Goal: Task Accomplishment & Management: Complete application form

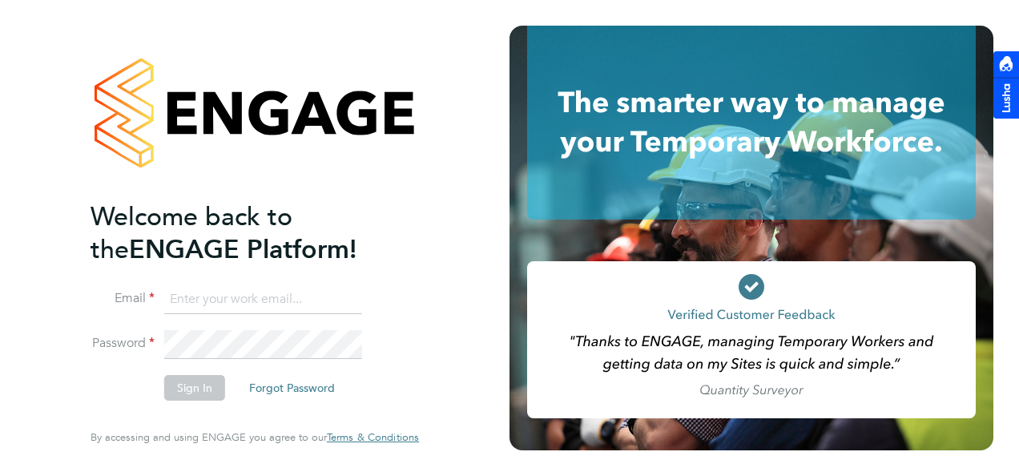
drag, startPoint x: 0, startPoint y: 0, endPoint x: 239, endPoint y: 288, distance: 374.2
click at [239, 288] on input at bounding box center [263, 299] width 198 height 29
type input "kyle.johnson@prsjobs.com"
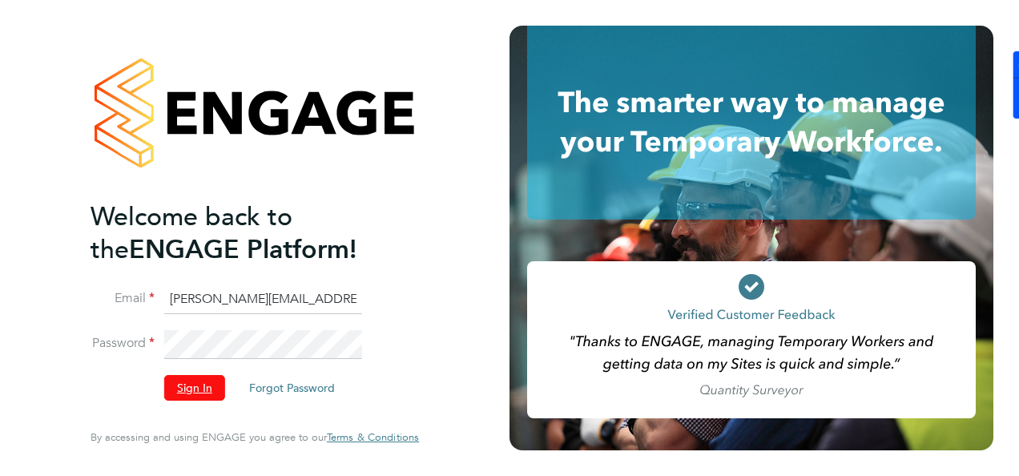
click at [184, 392] on button "Sign In" at bounding box center [194, 388] width 61 height 26
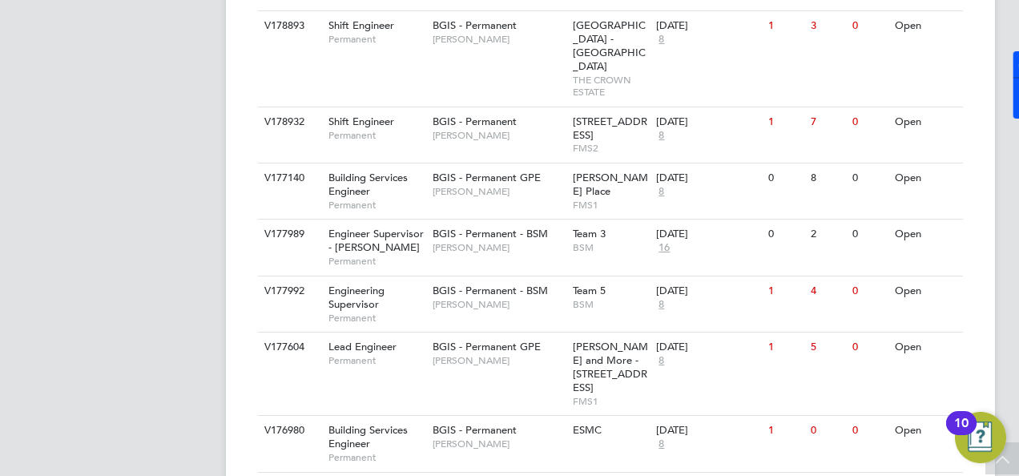
scroll to position [769, 0]
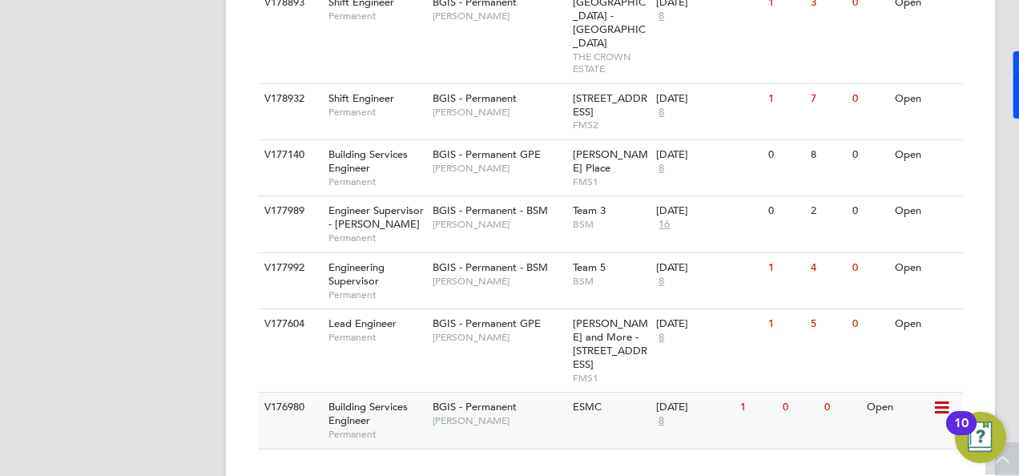
click at [363, 400] on span "Building Services Engineer" at bounding box center [367, 413] width 79 height 27
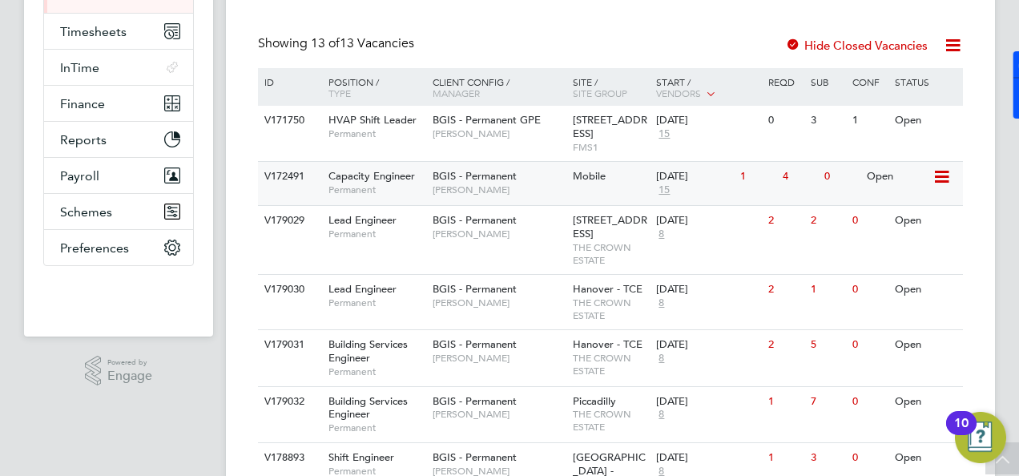
scroll to position [288, 0]
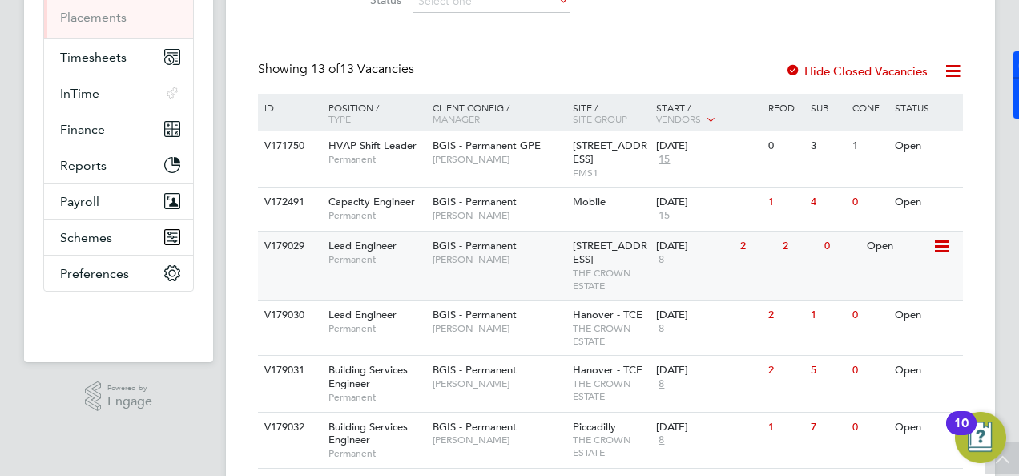
click at [375, 240] on span "Lead Engineer" at bounding box center [362, 246] width 68 height 14
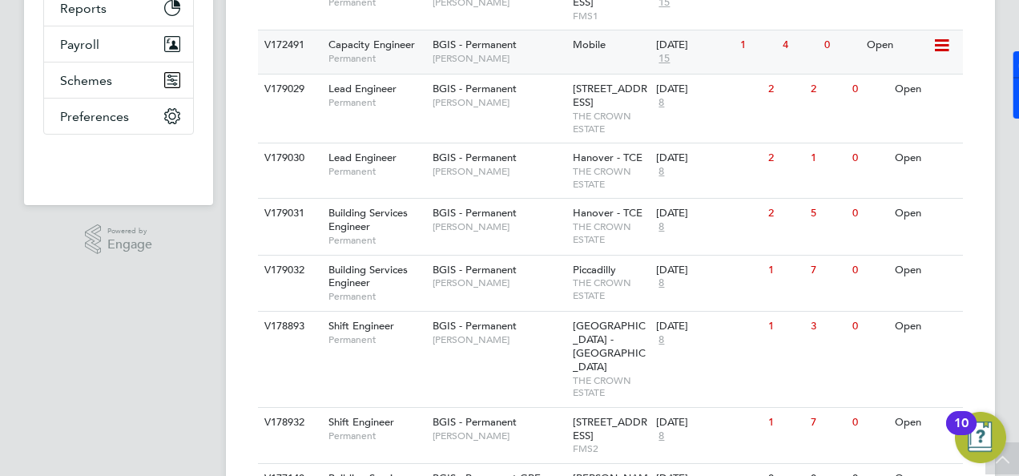
scroll to position [449, 0]
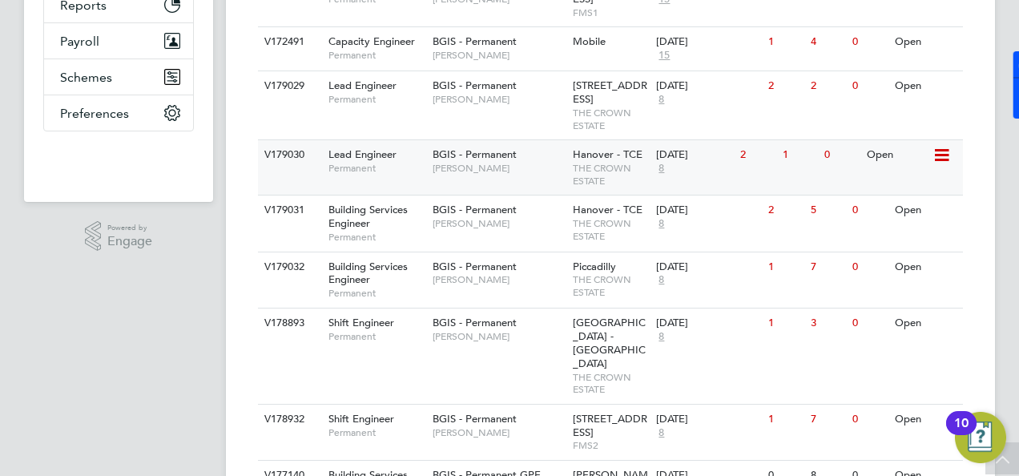
click at [375, 173] on span "Permanent" at bounding box center [376, 168] width 96 height 13
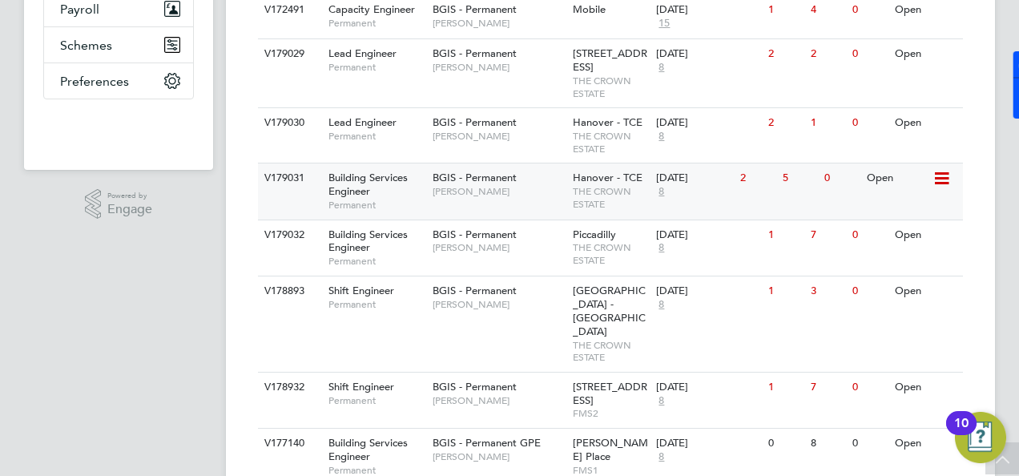
scroll to position [529, 0]
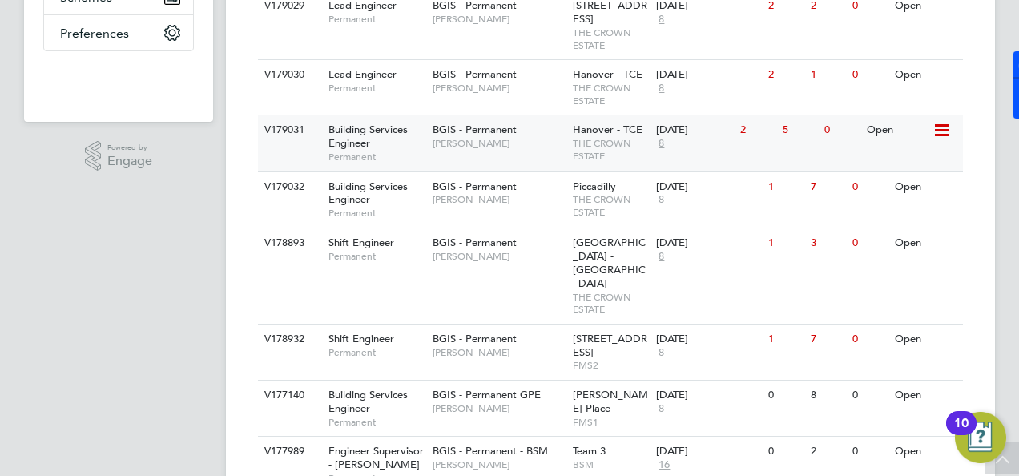
click at [362, 139] on span "Building Services Engineer" at bounding box center [367, 136] width 79 height 27
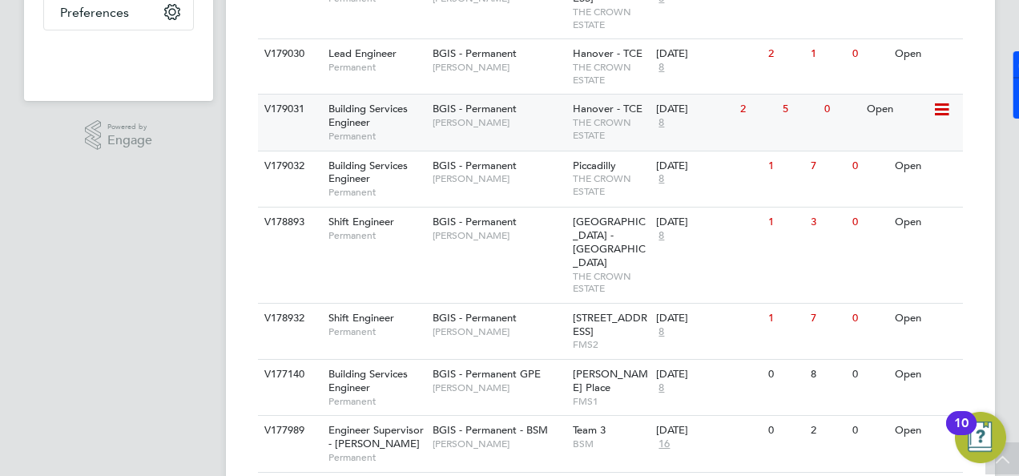
scroll to position [609, 0]
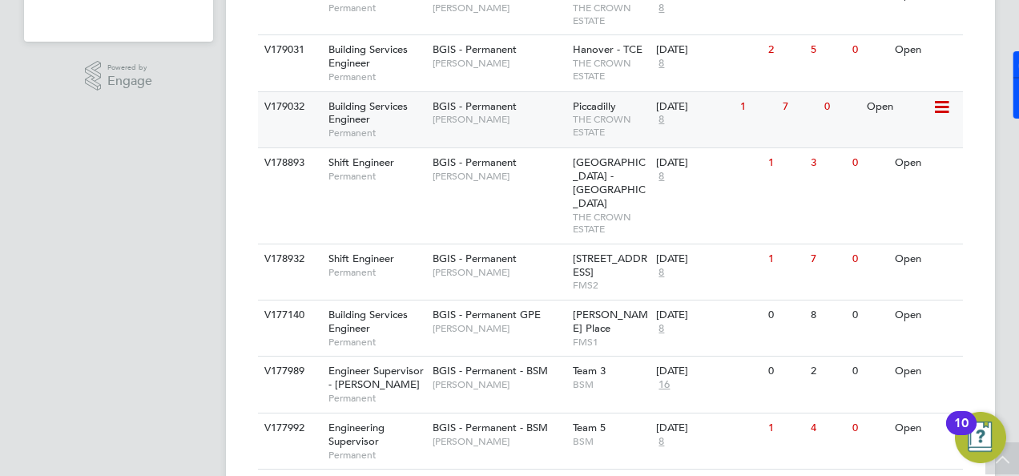
click at [368, 121] on span "Building Services Engineer" at bounding box center [367, 112] width 79 height 27
click at [397, 178] on div "Shift Engineer Permanent" at bounding box center [372, 169] width 112 height 42
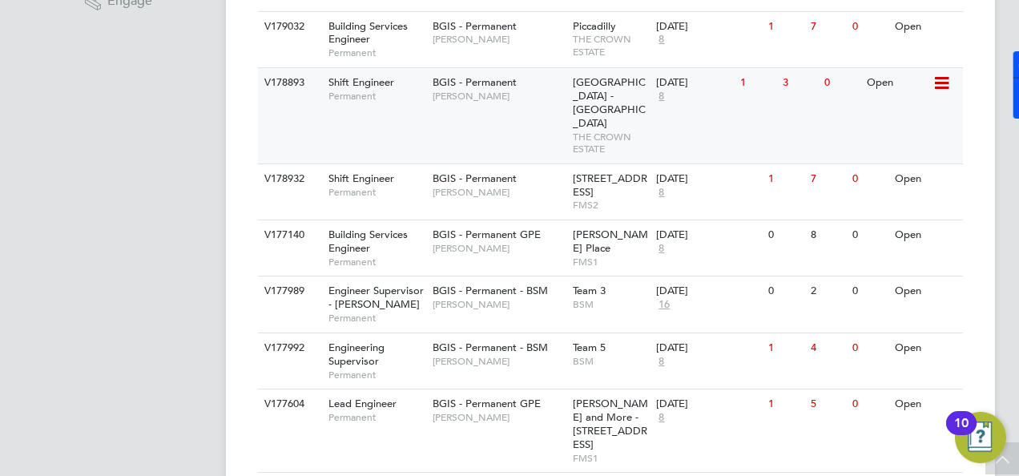
scroll to position [769, 0]
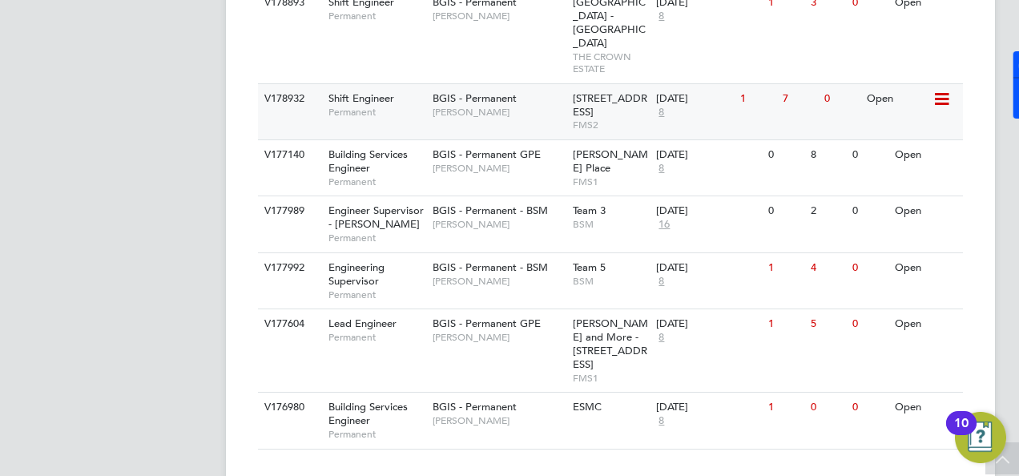
click at [415, 106] on span "Permanent" at bounding box center [376, 112] width 96 height 13
click at [395, 147] on span "Building Services Engineer" at bounding box center [367, 160] width 79 height 27
click at [492, 147] on span "BGIS - Permanent GPE" at bounding box center [486, 154] width 108 height 14
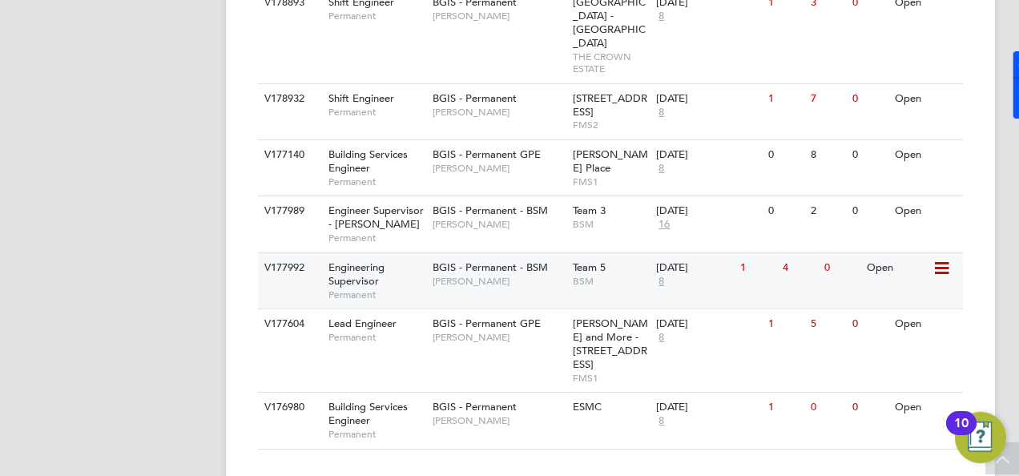
click at [376, 260] on span "Engineering Supervisor" at bounding box center [356, 273] width 56 height 27
click at [407, 331] on span "Permanent" at bounding box center [376, 337] width 96 height 13
click at [416, 392] on div "Building Services Engineer Permanent" at bounding box center [372, 419] width 112 height 55
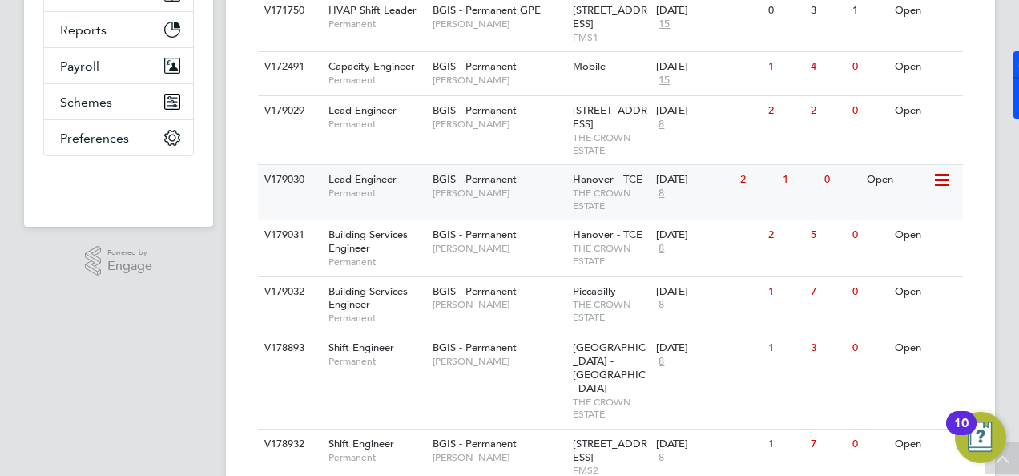
scroll to position [449, 0]
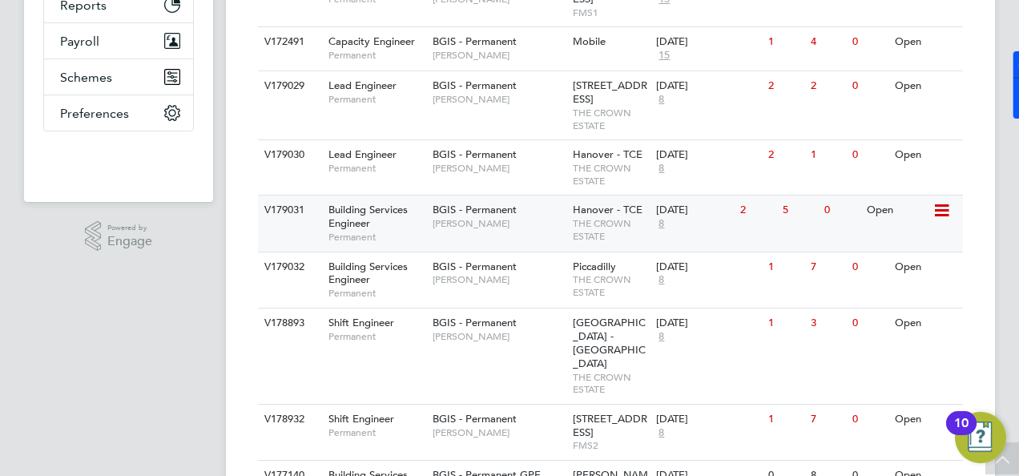
click at [404, 243] on span "Permanent" at bounding box center [376, 237] width 96 height 13
click at [383, 80] on span "Lead Engineer" at bounding box center [362, 85] width 68 height 14
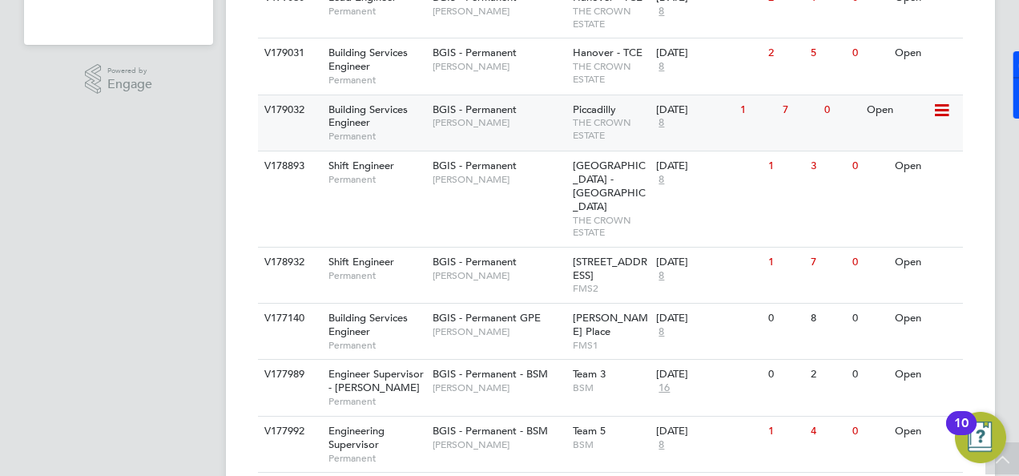
scroll to position [609, 0]
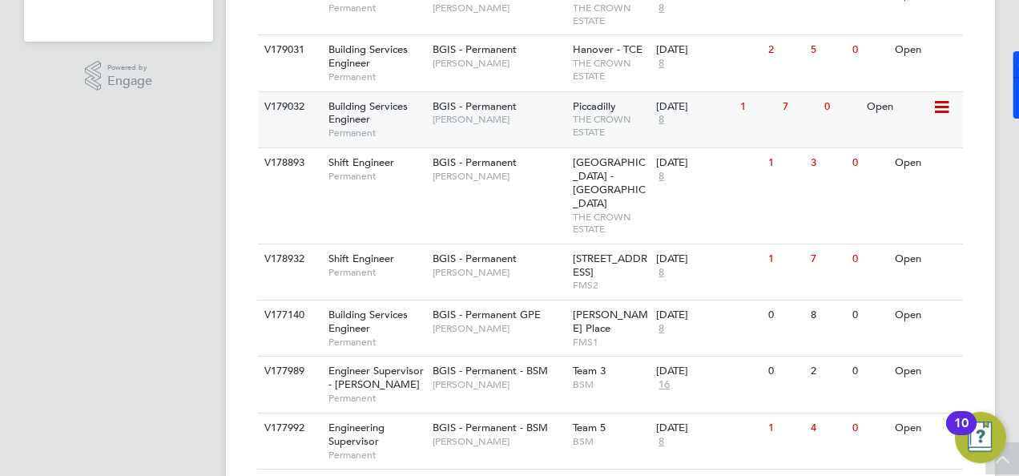
click at [380, 127] on div "Building Services Engineer Permanent" at bounding box center [372, 119] width 112 height 55
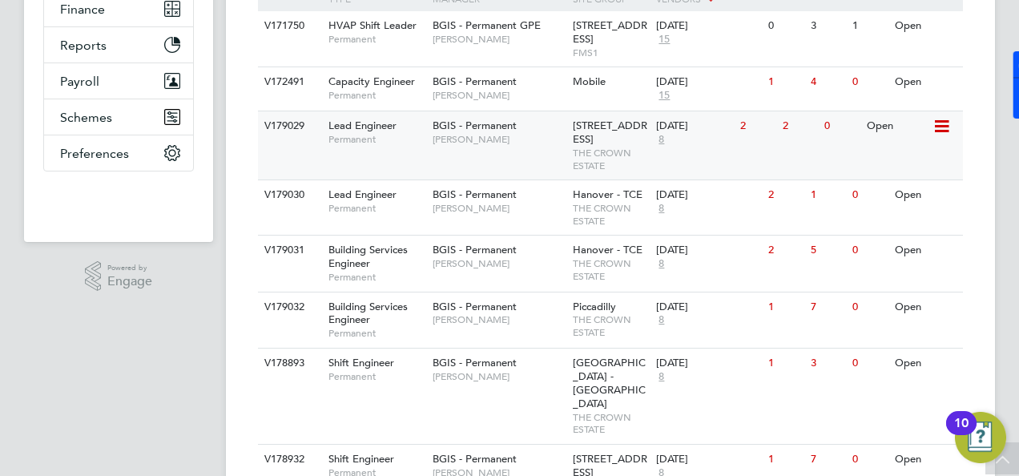
scroll to position [406, 0]
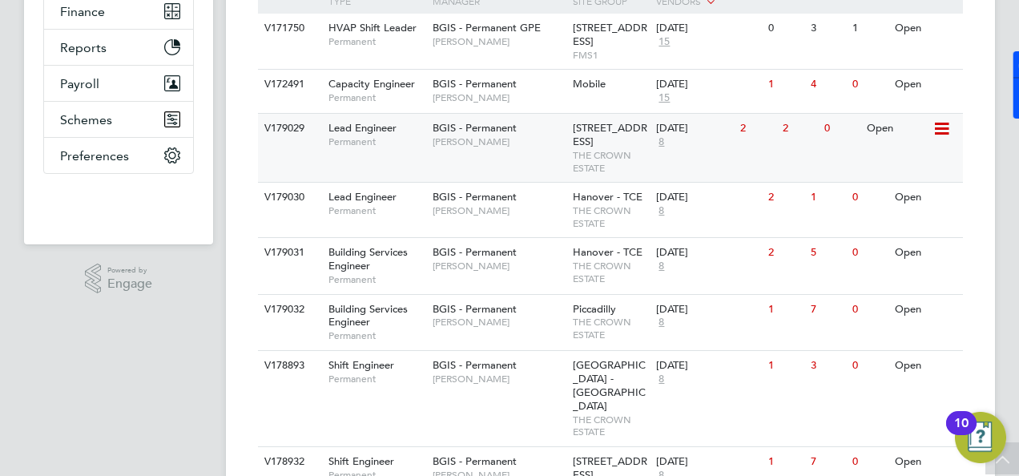
click at [509, 135] on span "Kyriacos Savva" at bounding box center [498, 141] width 132 height 13
click at [417, 217] on span "Permanent" at bounding box center [376, 210] width 96 height 13
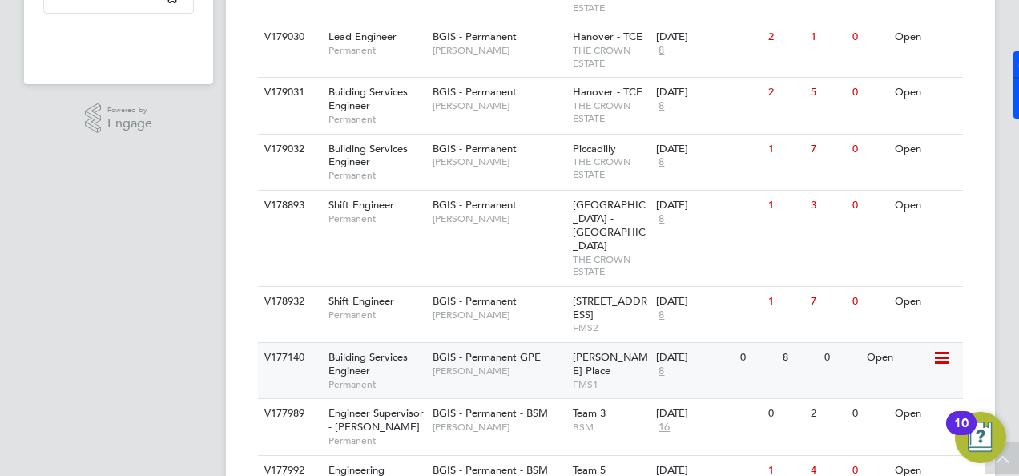
scroll to position [486, 0]
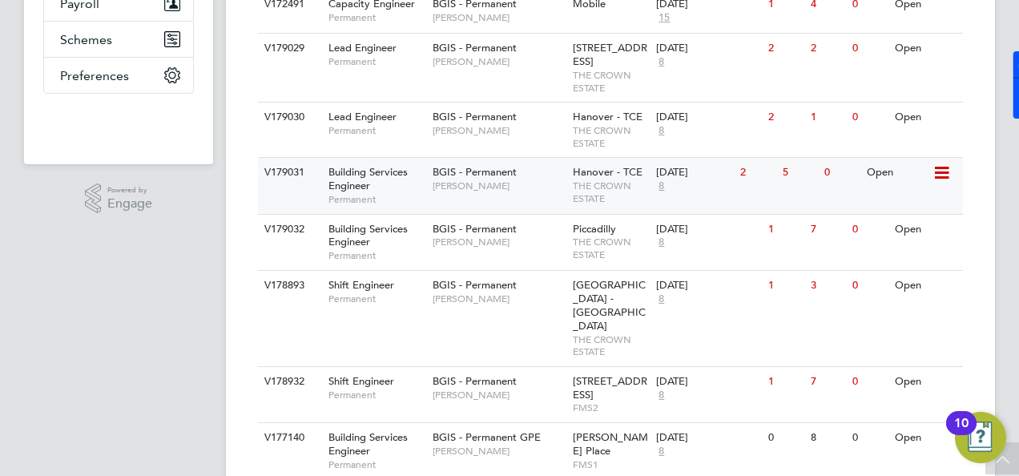
click at [390, 203] on div "Building Services Engineer Permanent" at bounding box center [372, 185] width 112 height 55
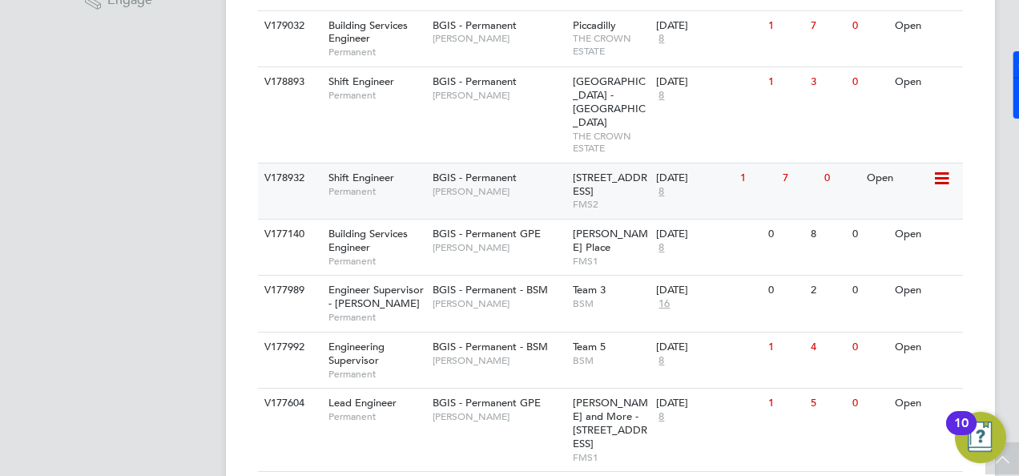
scroll to position [769, 0]
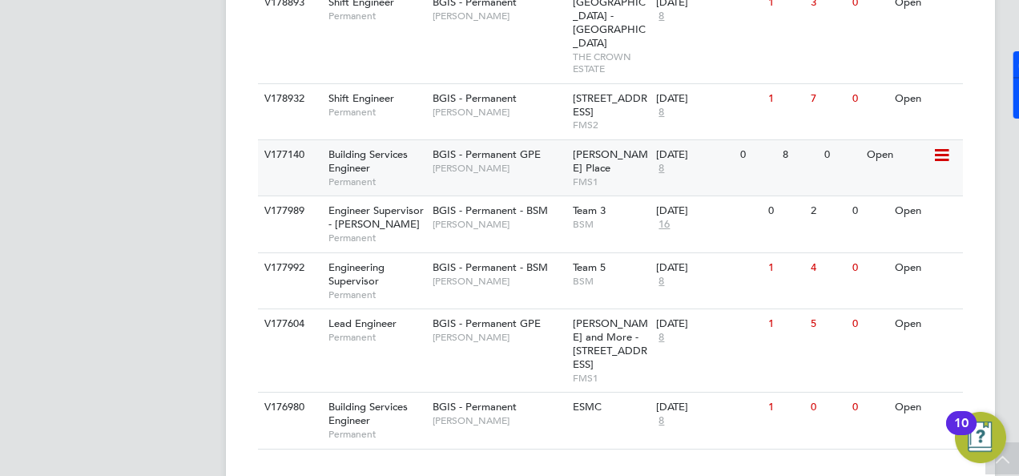
click at [345, 147] on span "Building Services Engineer" at bounding box center [367, 160] width 79 height 27
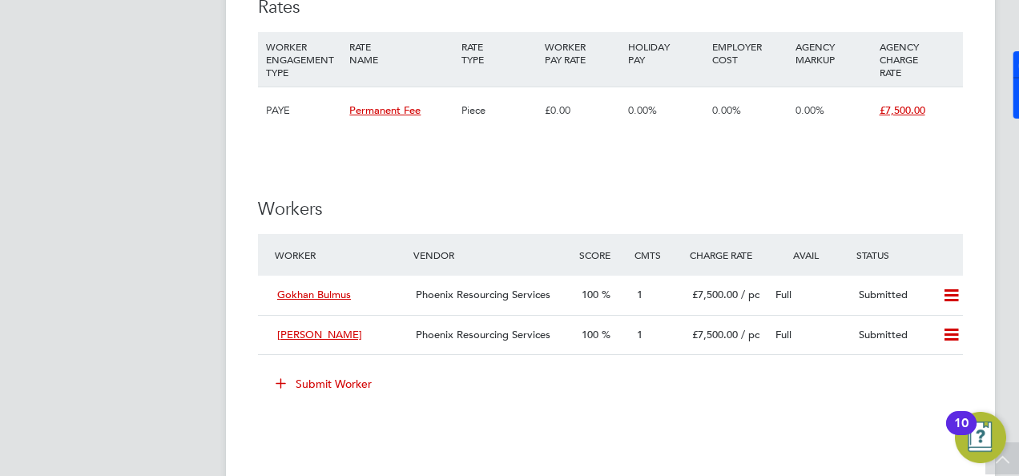
scroll to position [1682, 0]
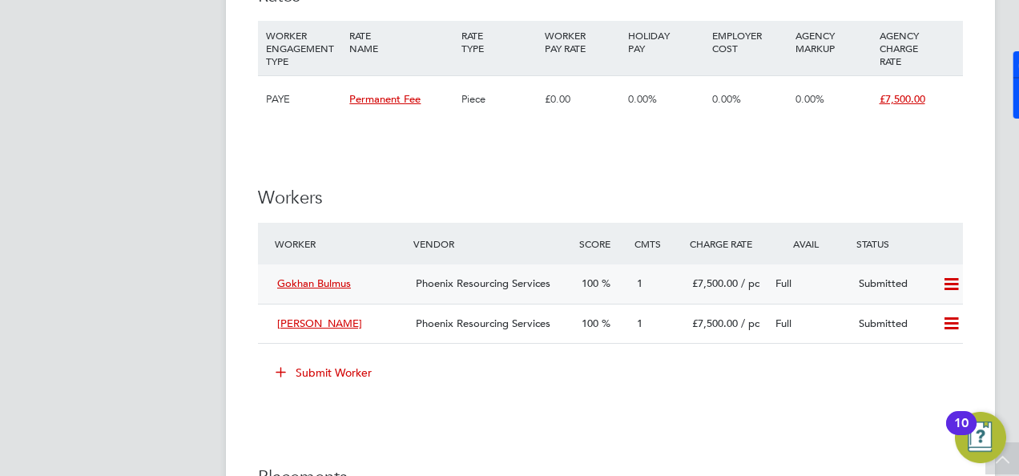
click at [376, 271] on div "Gokhan Bulmus" at bounding box center [340, 284] width 139 height 26
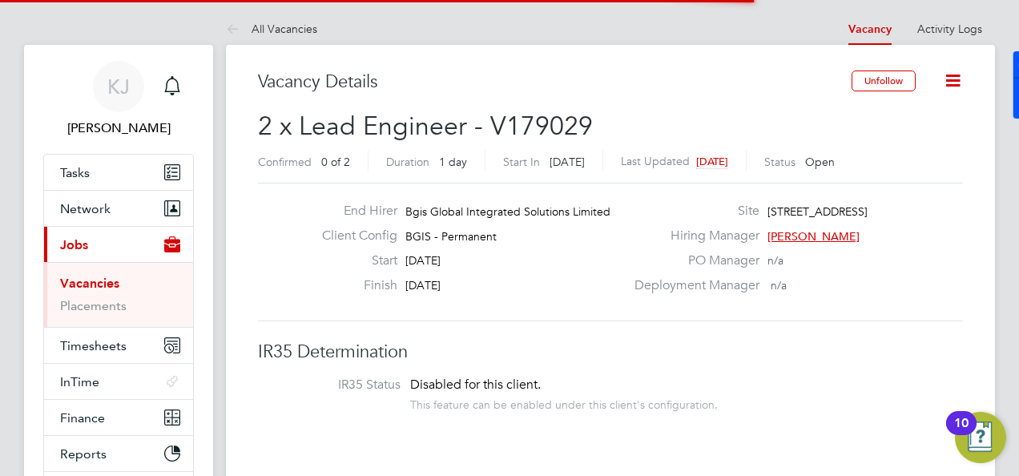
scroll to position [25, 316]
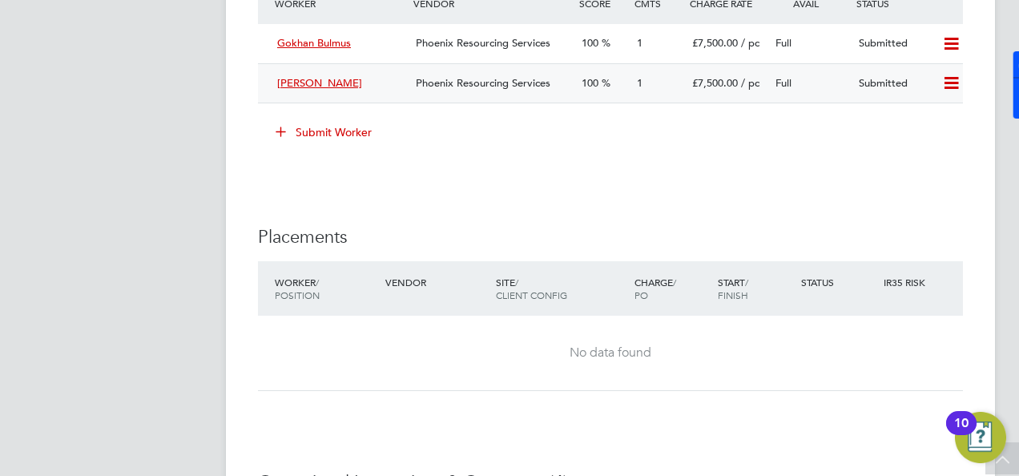
click at [367, 70] on div "Rodney Brown" at bounding box center [340, 83] width 139 height 26
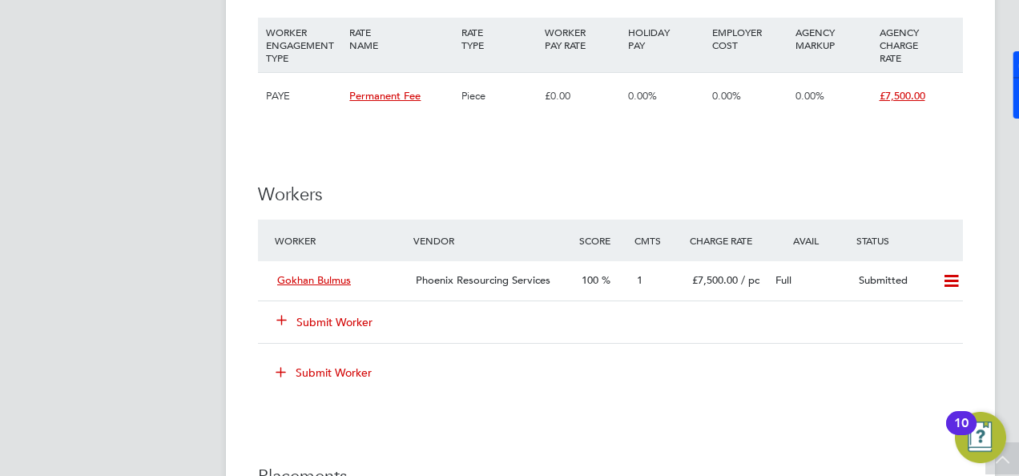
scroll to position [1762, 0]
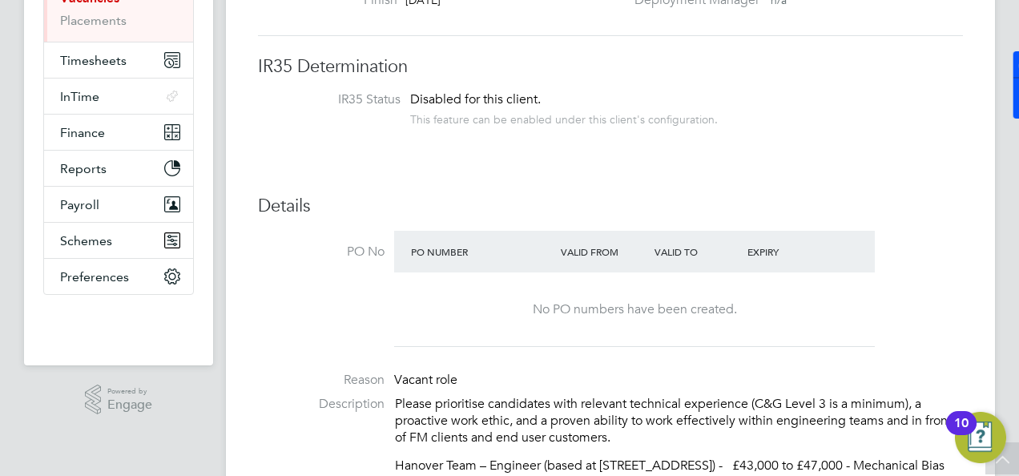
scroll to position [80, 0]
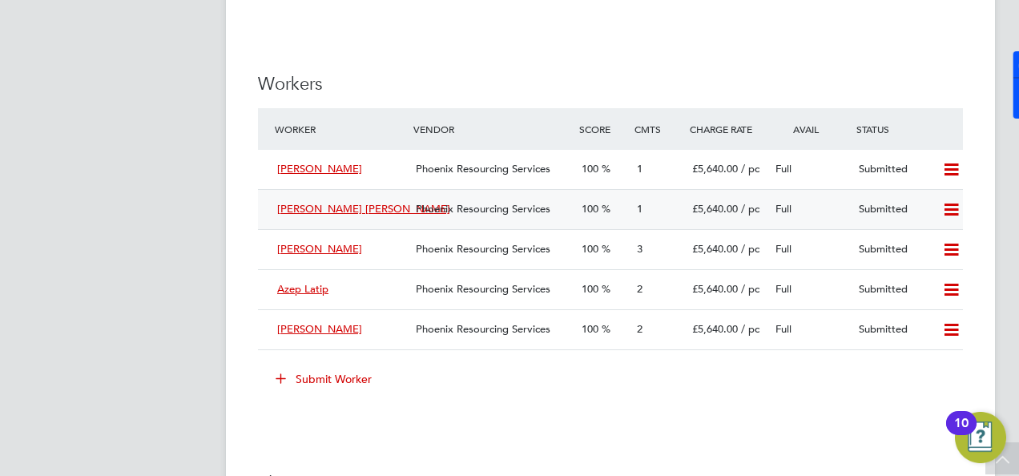
click at [397, 217] on div "Alex Florent Christidis" at bounding box center [340, 209] width 139 height 26
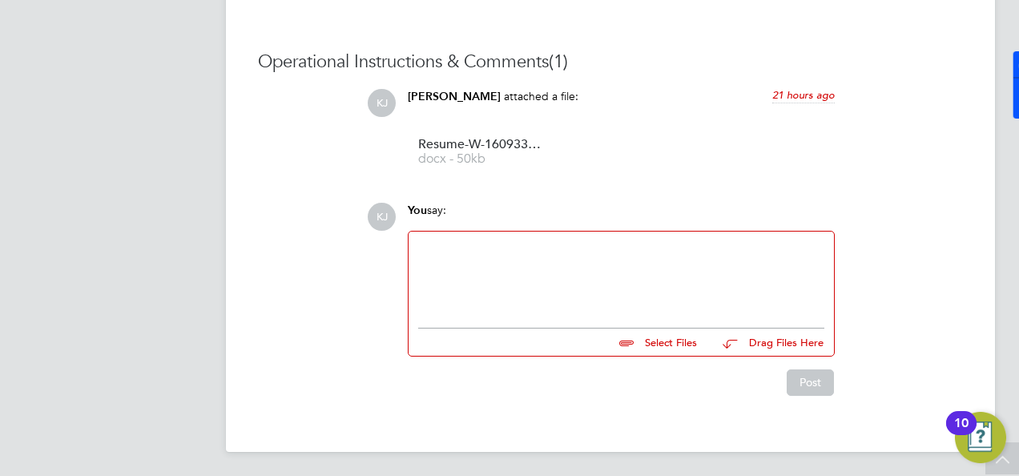
scroll to position [1313, 0]
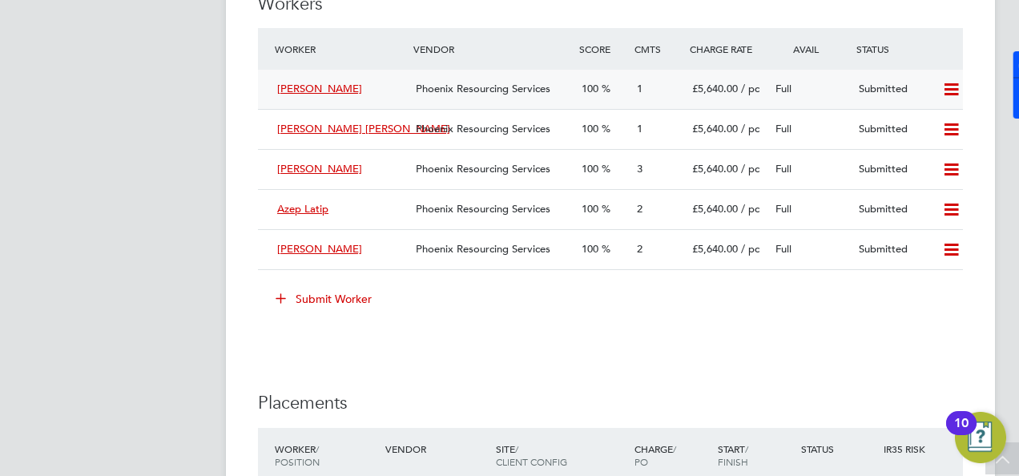
click at [332, 103] on div "[PERSON_NAME]" at bounding box center [340, 89] width 139 height 26
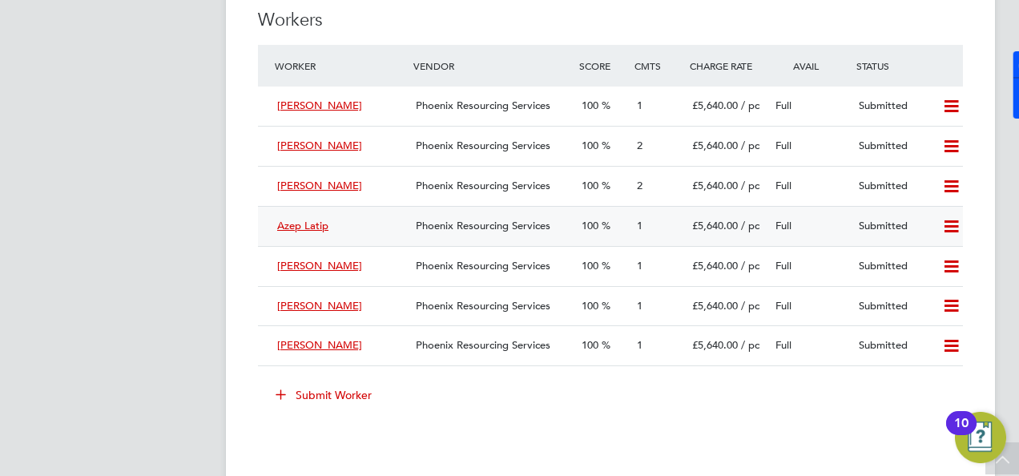
scroll to position [2323, 0]
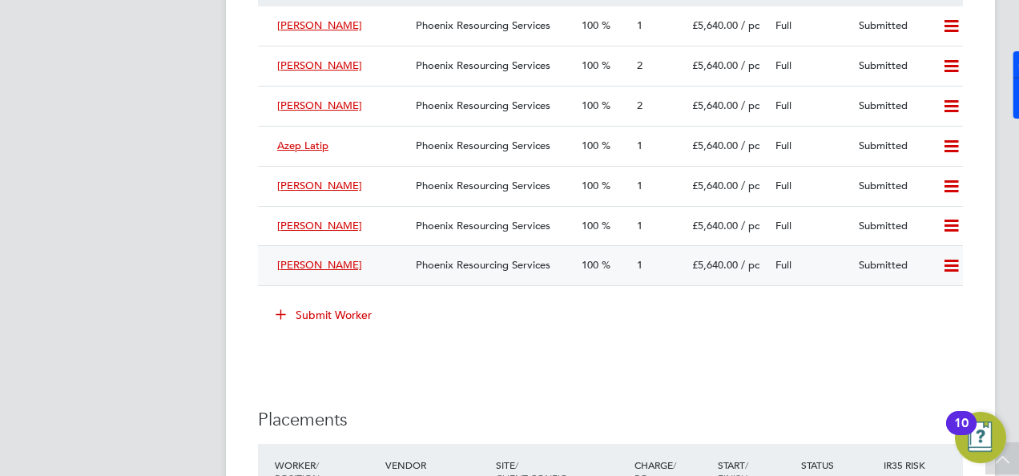
click at [374, 268] on div "[PERSON_NAME]" at bounding box center [340, 265] width 139 height 26
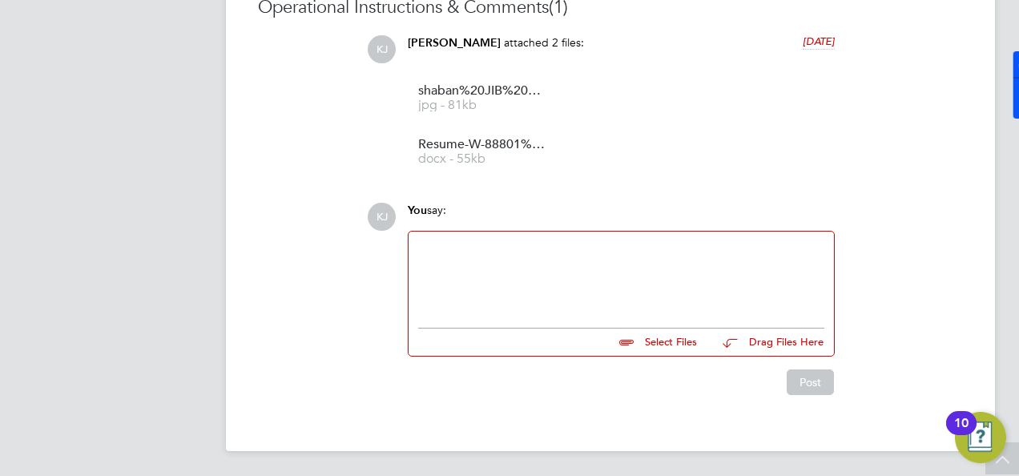
scroll to position [1467, 0]
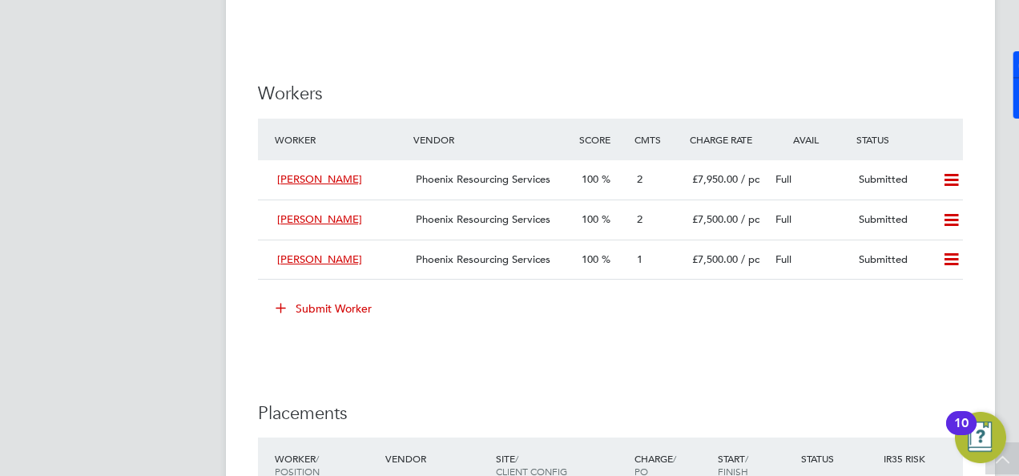
scroll to position [2162, 0]
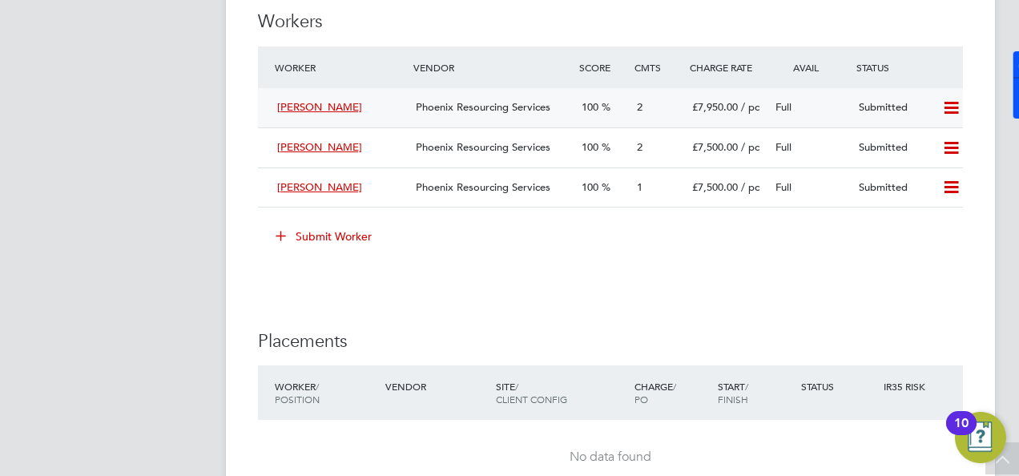
click at [404, 115] on div "Alan Sutton" at bounding box center [340, 108] width 139 height 26
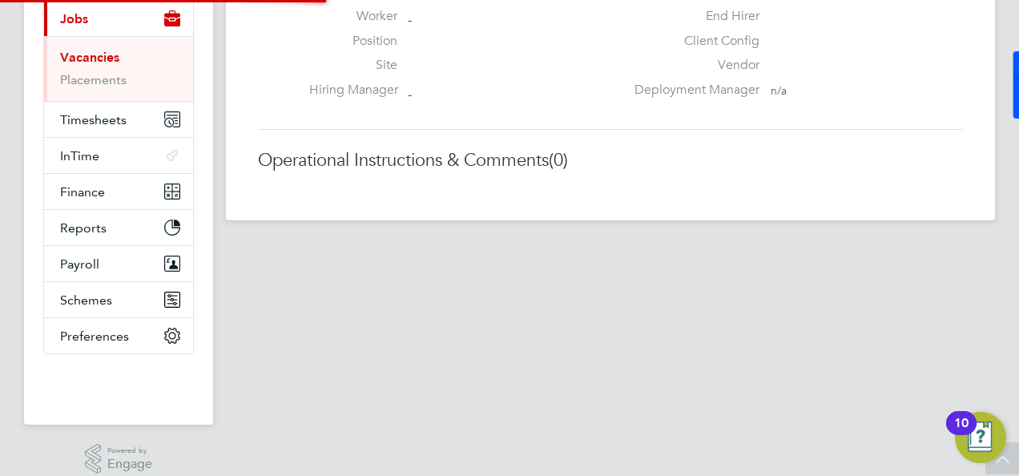
scroll to position [8, 8]
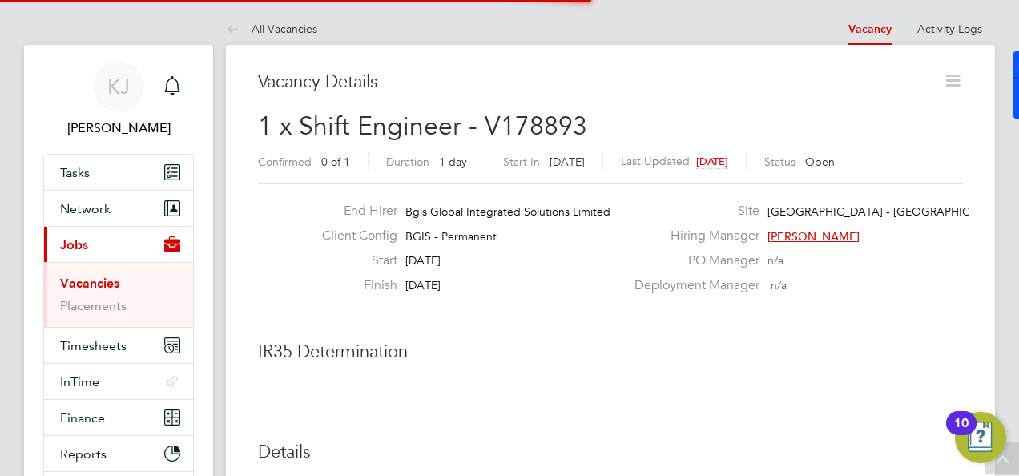
scroll to position [25, 316]
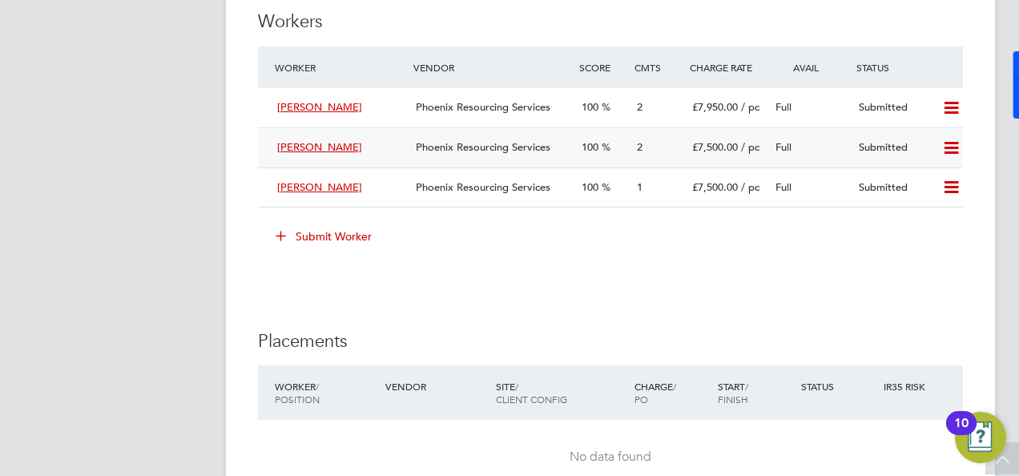
click at [404, 143] on div "[PERSON_NAME]" at bounding box center [340, 148] width 139 height 26
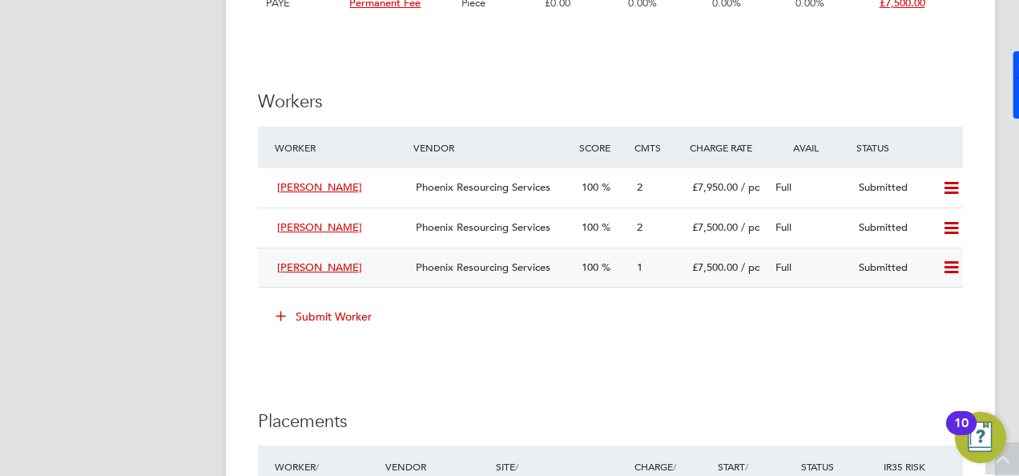
click at [398, 263] on div "Mahad Haji" at bounding box center [340, 268] width 139 height 26
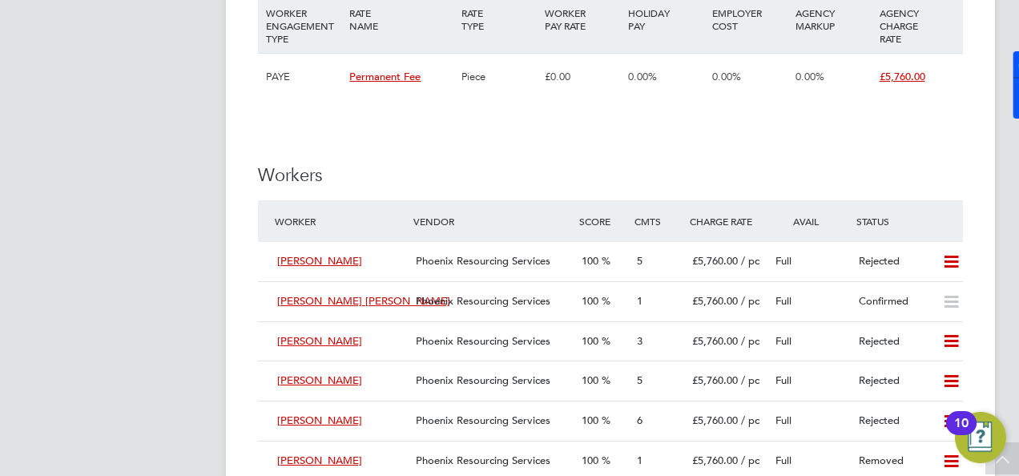
scroll to position [2082, 0]
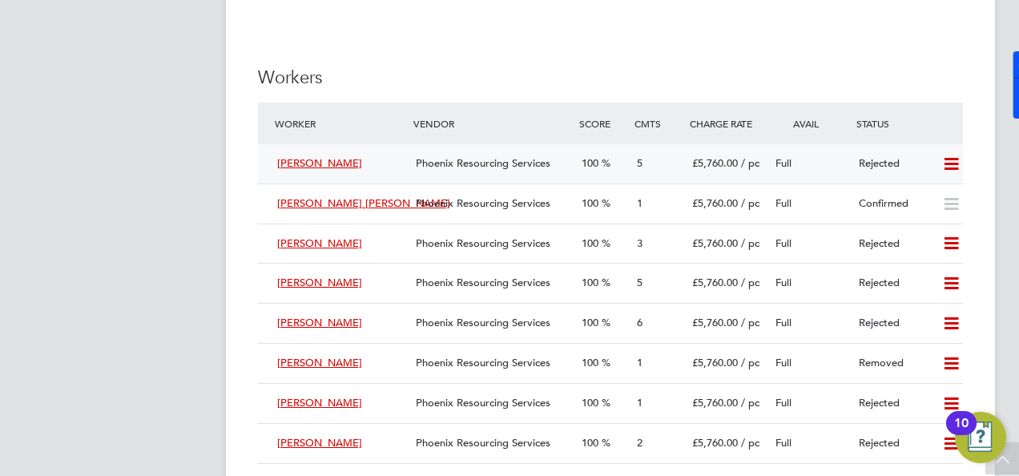
click at [372, 159] on div "Alvin Kitson" at bounding box center [340, 164] width 139 height 26
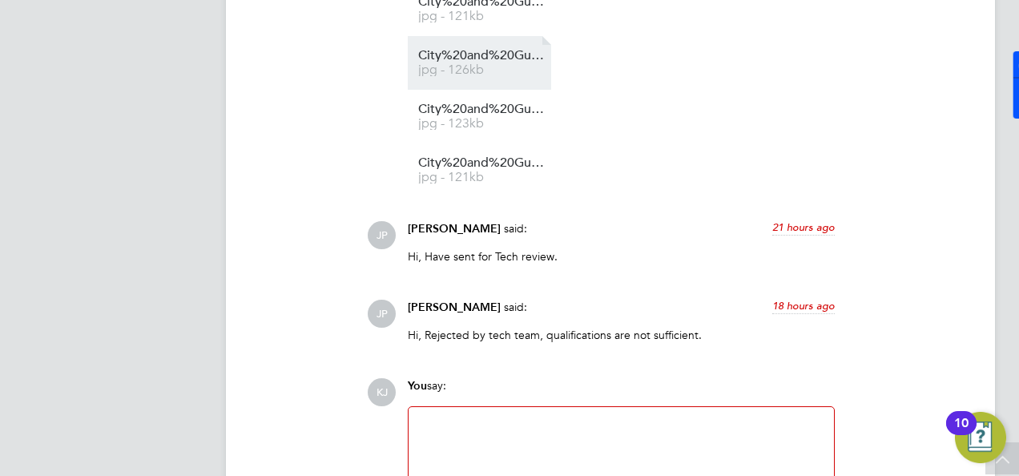
scroll to position [1988, 0]
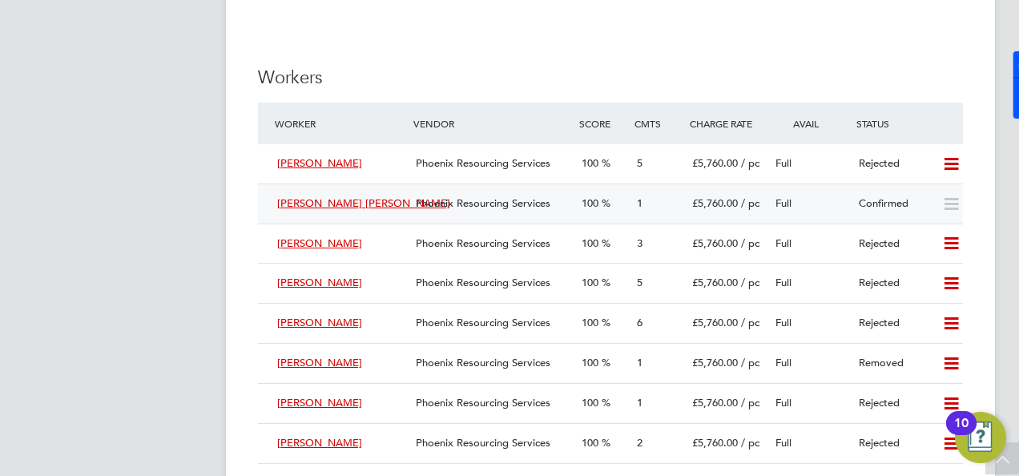
click at [396, 207] on div "Andrei Ionut Toma" at bounding box center [340, 204] width 139 height 26
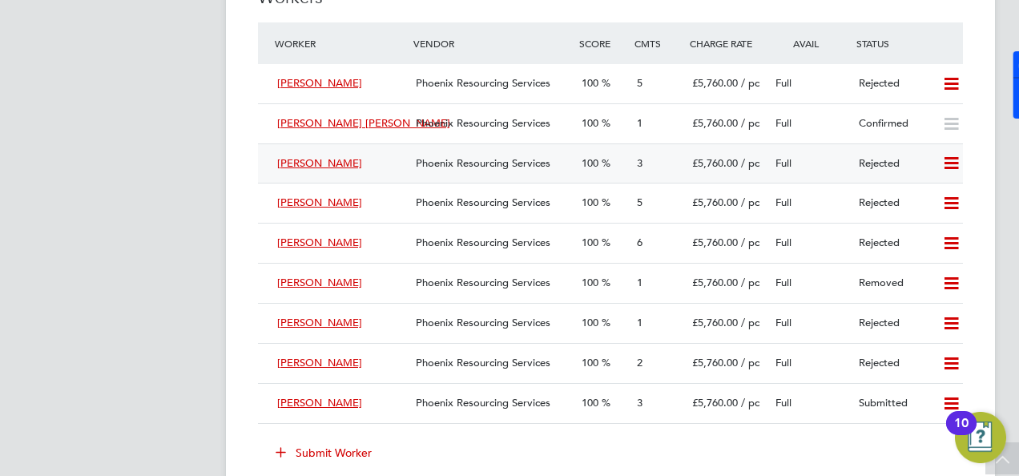
click at [376, 170] on div "Arpad Kolozsi" at bounding box center [340, 164] width 139 height 26
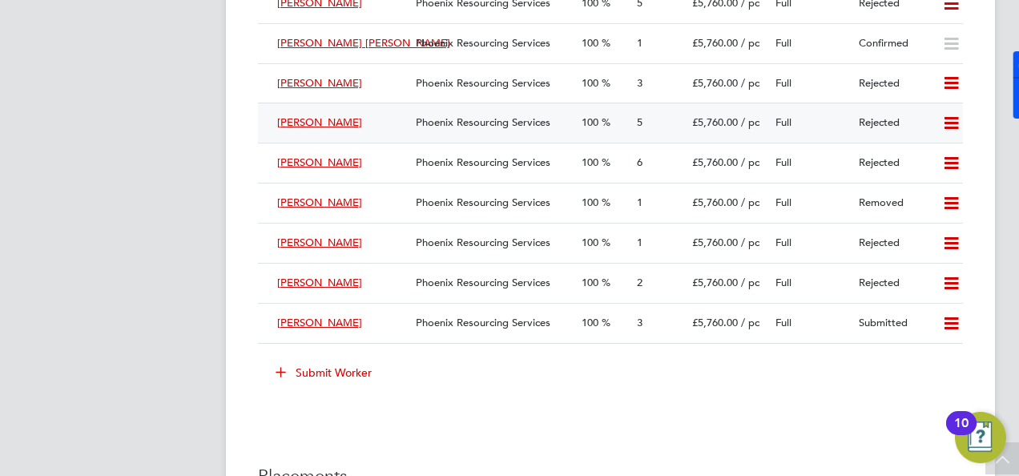
click at [373, 114] on div "Kyle Morgan" at bounding box center [340, 123] width 139 height 26
click at [350, 172] on div "Oliver Laver" at bounding box center [340, 163] width 139 height 26
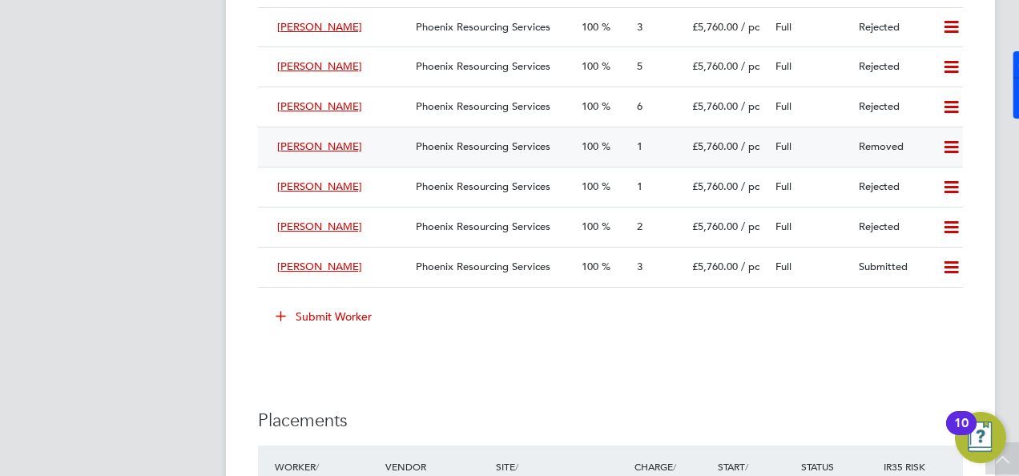
click at [355, 141] on div "Rabia Abetti" at bounding box center [340, 147] width 139 height 26
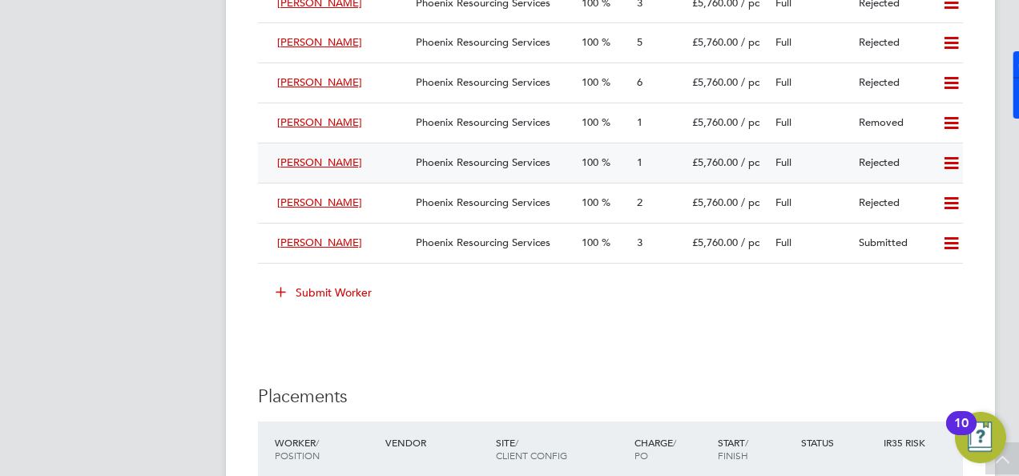
click at [384, 173] on div "Rachel Fernandes" at bounding box center [340, 163] width 139 height 26
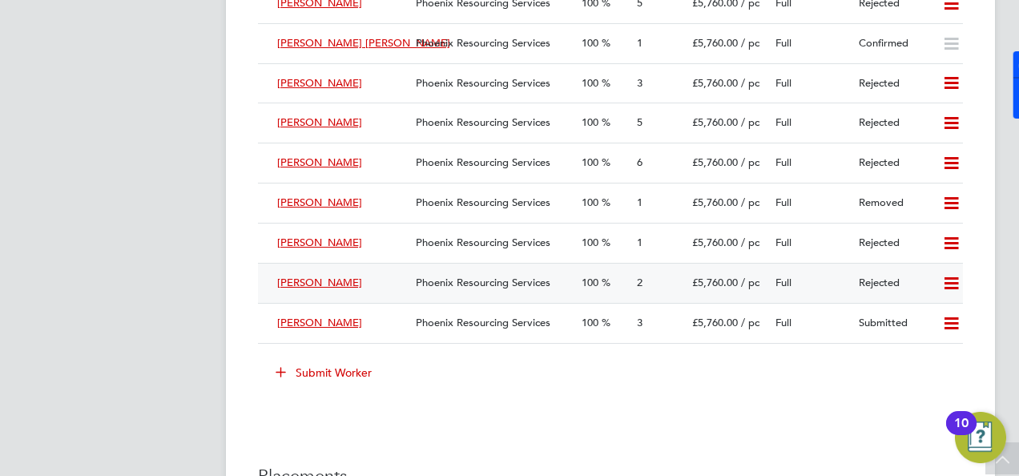
click at [388, 287] on div "Shaban Miftari" at bounding box center [340, 283] width 139 height 26
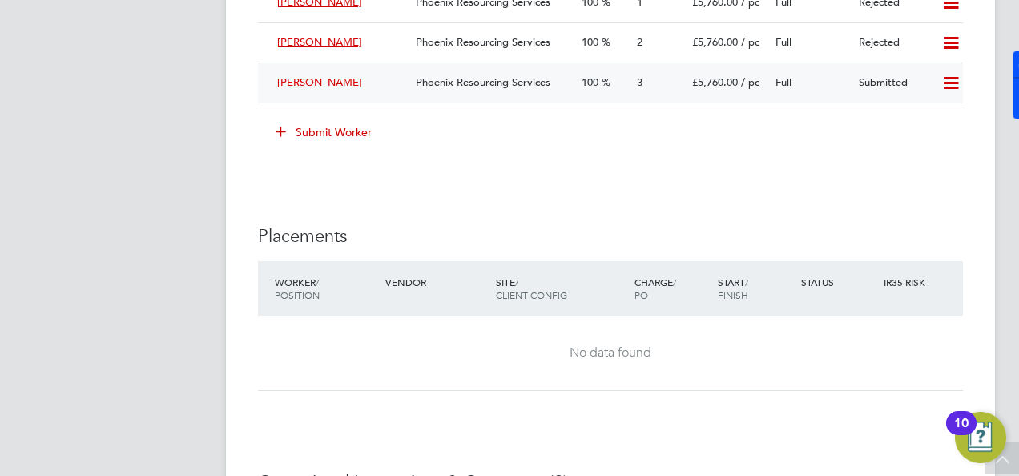
click at [383, 82] on div "Stephen Kesse" at bounding box center [340, 83] width 139 height 26
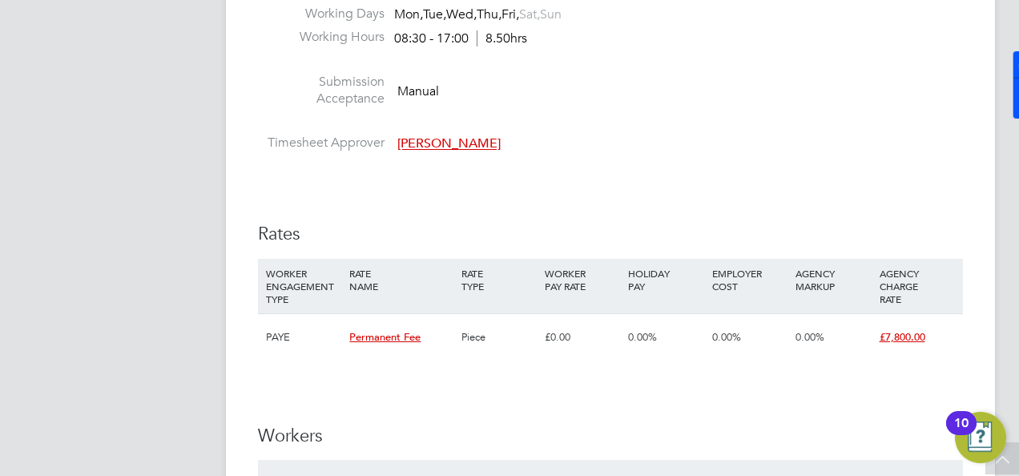
scroll to position [1842, 0]
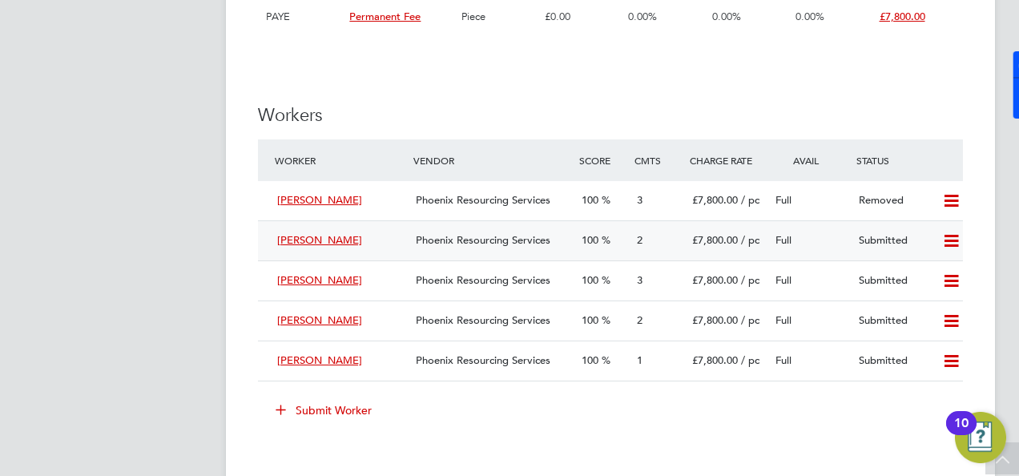
click at [351, 237] on div "[PERSON_NAME]" at bounding box center [340, 240] width 139 height 26
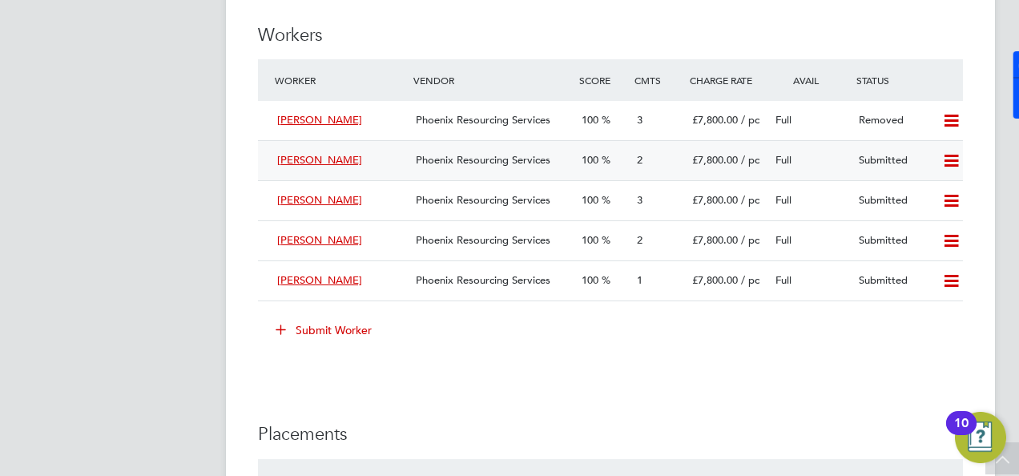
click at [412, 171] on div "Phoenix Resourcing Services" at bounding box center [492, 160] width 166 height 26
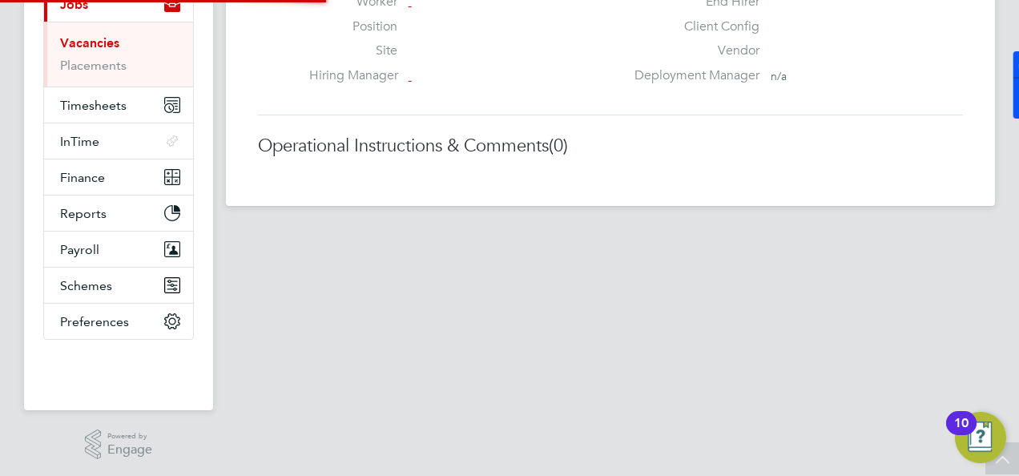
scroll to position [8, 8]
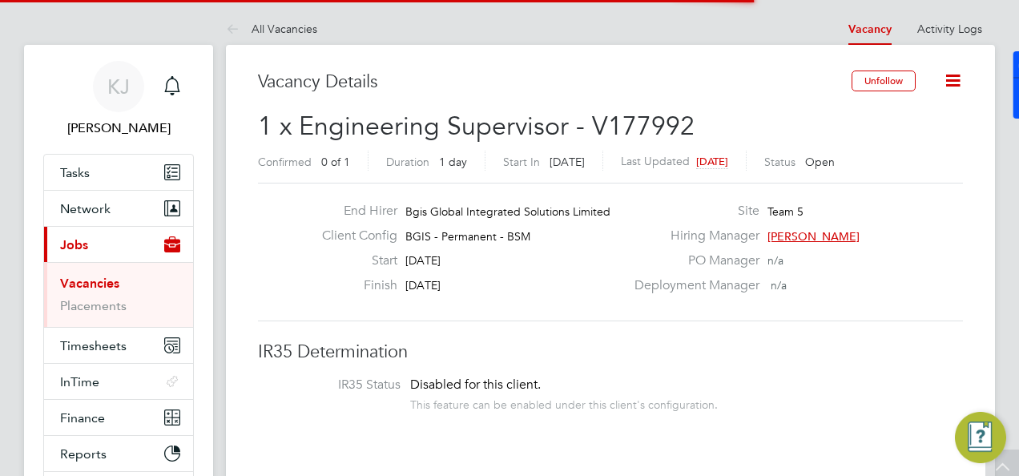
scroll to position [8, 8]
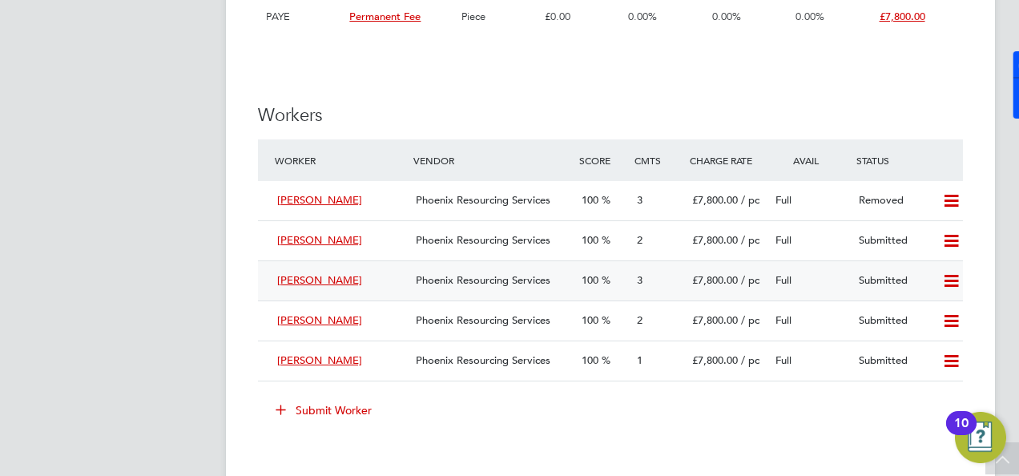
click at [354, 276] on div "Kevin Tighe" at bounding box center [340, 281] width 139 height 26
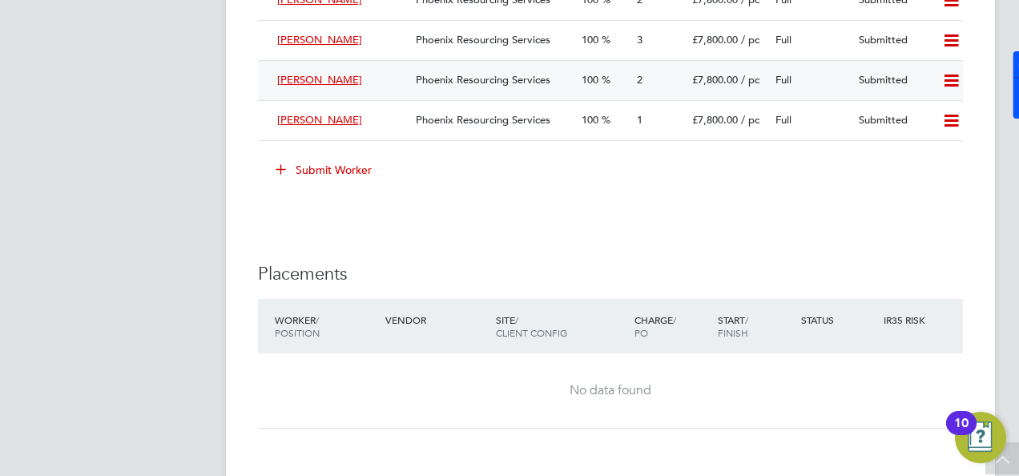
click at [356, 86] on div "Stephen Francis" at bounding box center [340, 80] width 139 height 26
click at [343, 115] on div "Stevon Lewis" at bounding box center [340, 120] width 139 height 26
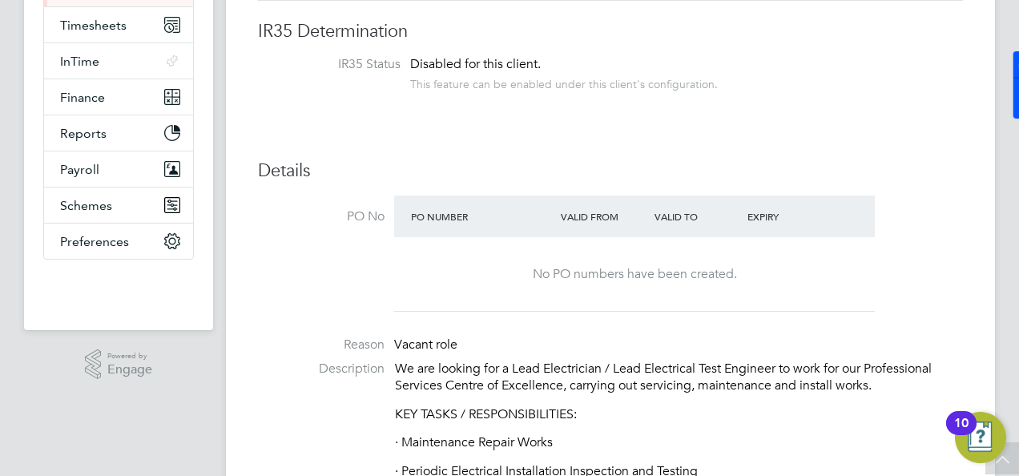
scroll to position [61, 0]
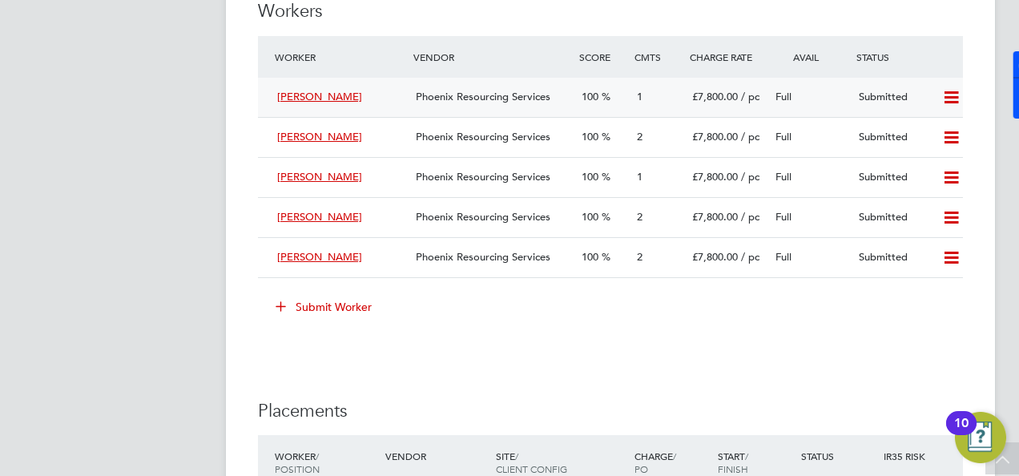
click at [354, 91] on div "Antonio Ratti" at bounding box center [340, 97] width 139 height 26
click at [337, 135] on div "Elya Wasili" at bounding box center [340, 137] width 139 height 26
click at [368, 168] on div "Jaime Vergara" at bounding box center [340, 177] width 139 height 26
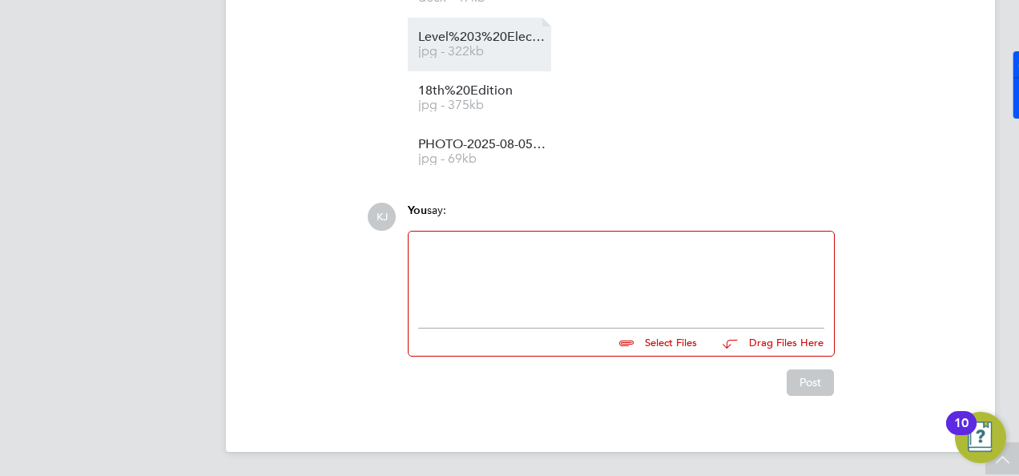
scroll to position [1607, 0]
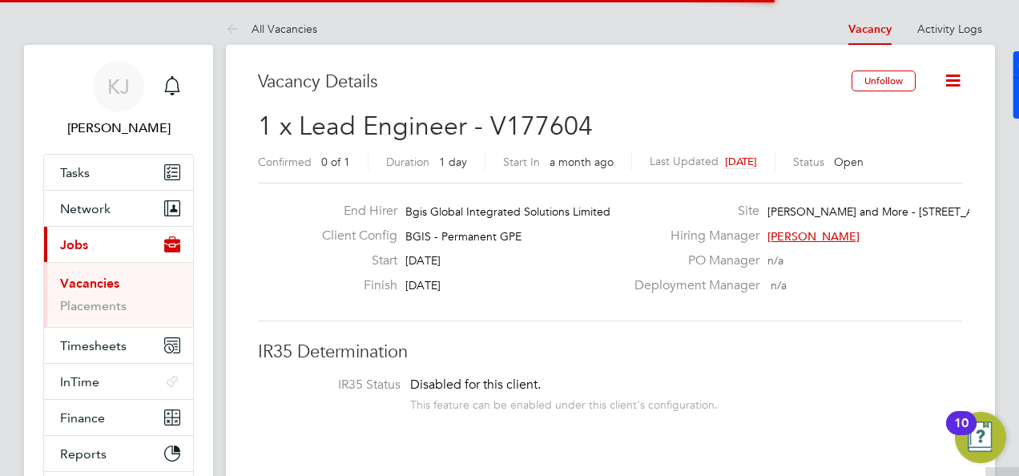
scroll to position [8, 8]
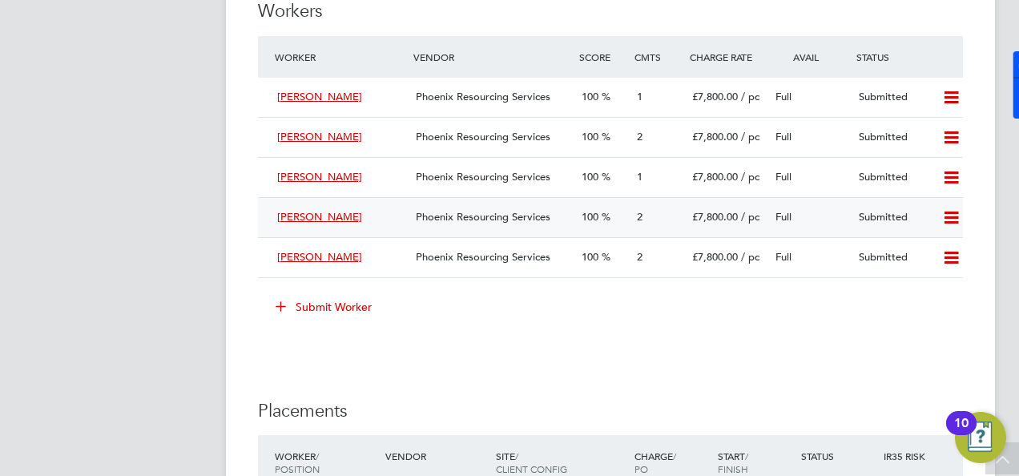
click at [348, 214] on div "Lee Thompson" at bounding box center [340, 217] width 139 height 26
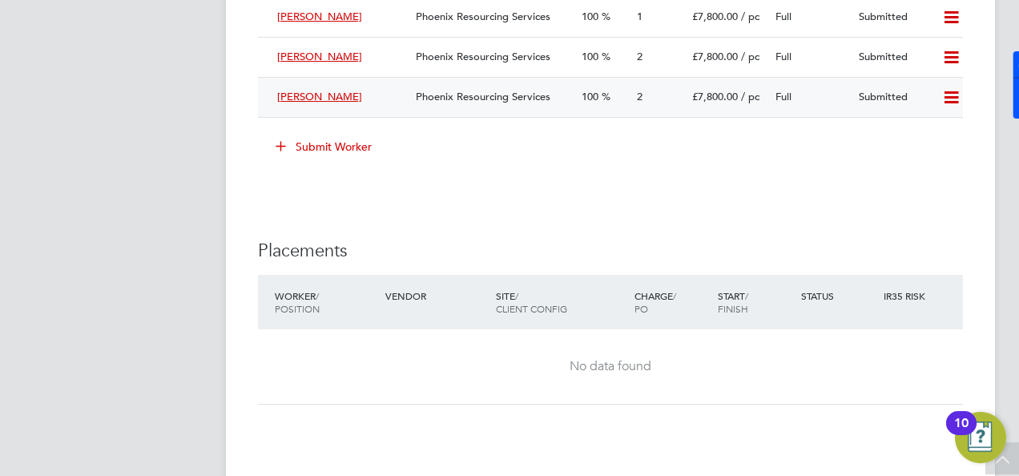
click at [348, 99] on div "Stephen Kesse" at bounding box center [340, 97] width 139 height 26
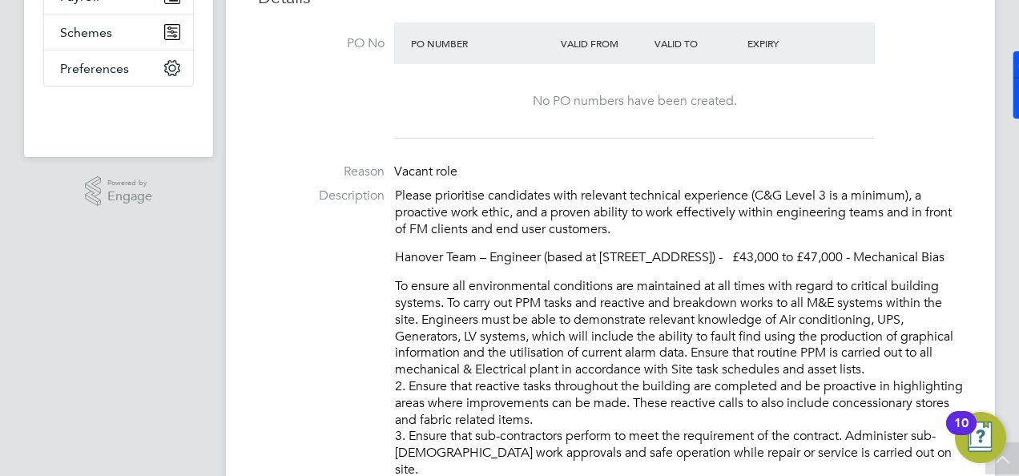
scroll to position [481, 0]
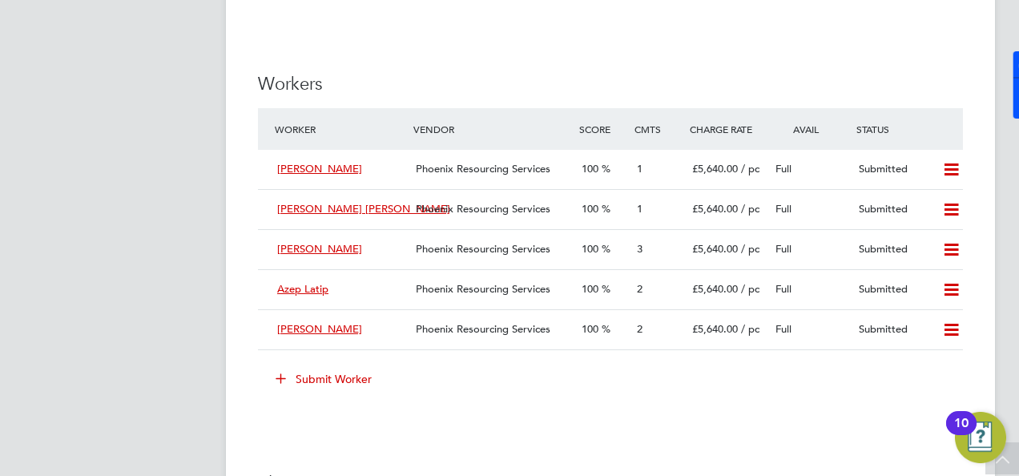
click at [278, 384] on icon at bounding box center [281, 378] width 12 height 12
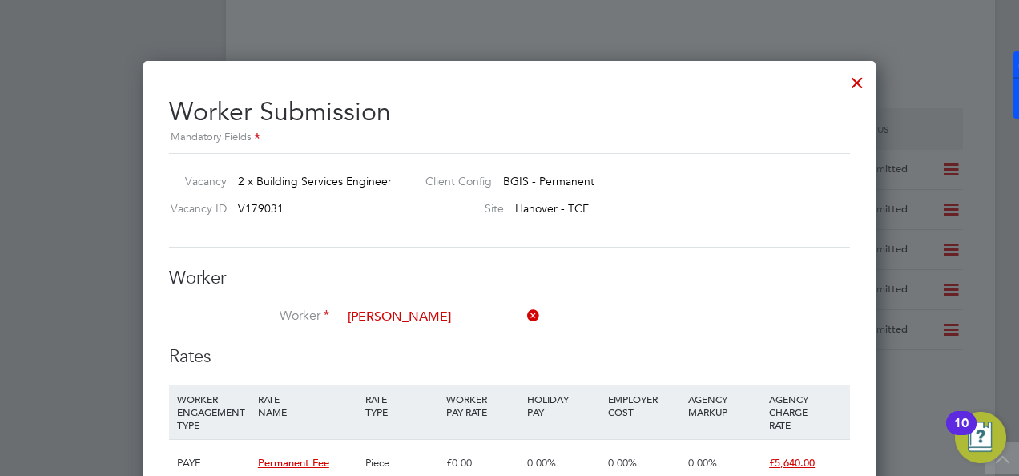
click at [533, 343] on b "[PERSON_NAME]" at bounding box center [579, 339] width 93 height 14
type input "[PERSON_NAME] (W195273)"
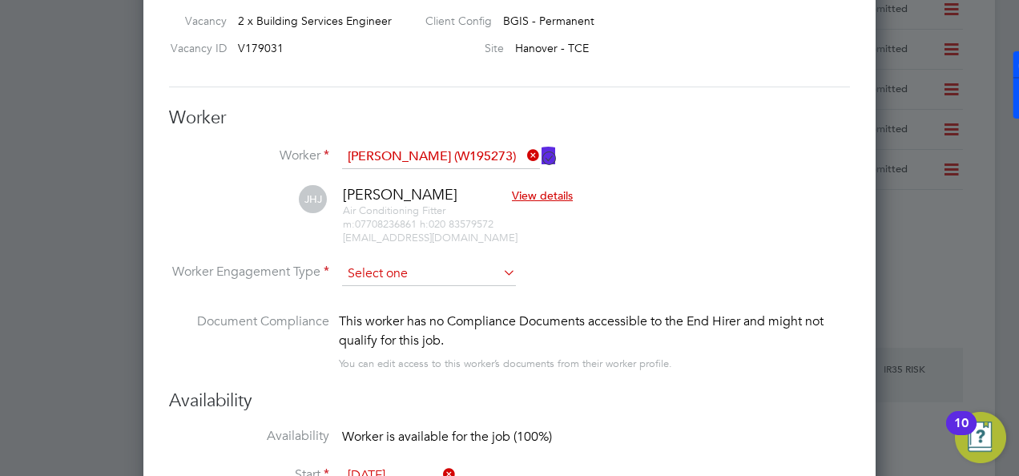
click at [458, 266] on input at bounding box center [429, 274] width 174 height 24
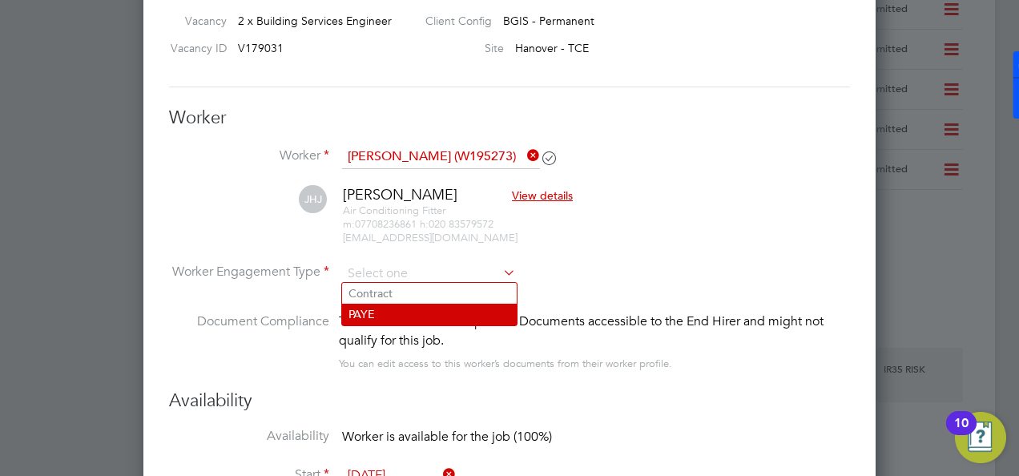
click at [432, 315] on li "PAYE" at bounding box center [429, 314] width 175 height 21
type input "PAYE"
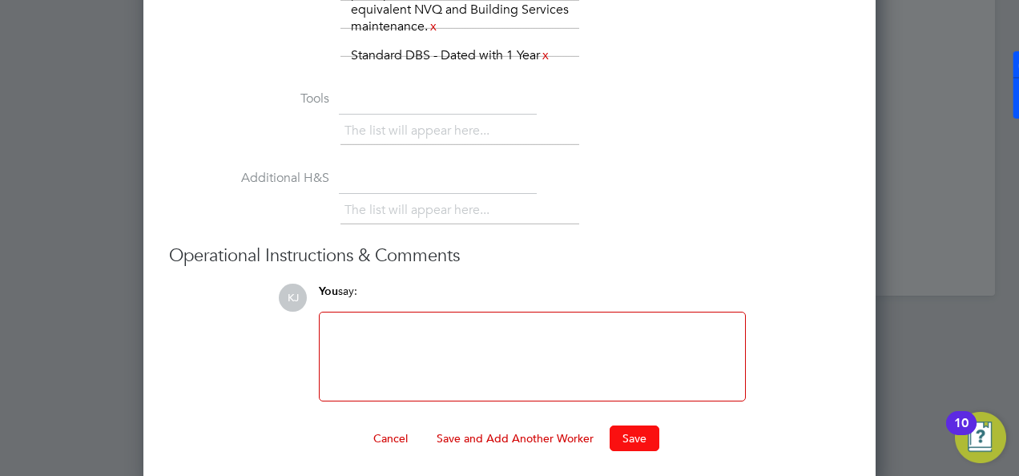
click at [618, 435] on button "Save" at bounding box center [634, 438] width 50 height 26
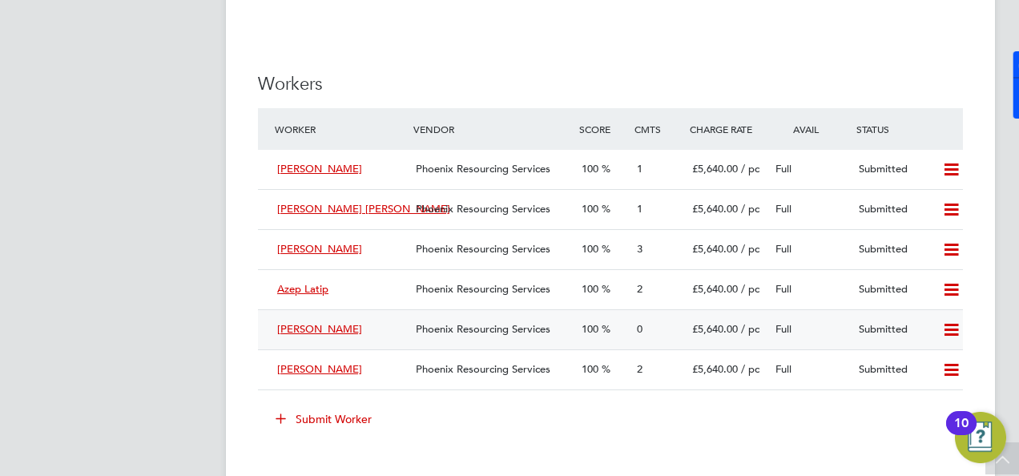
click at [360, 343] on div "James Johnson" at bounding box center [340, 329] width 139 height 26
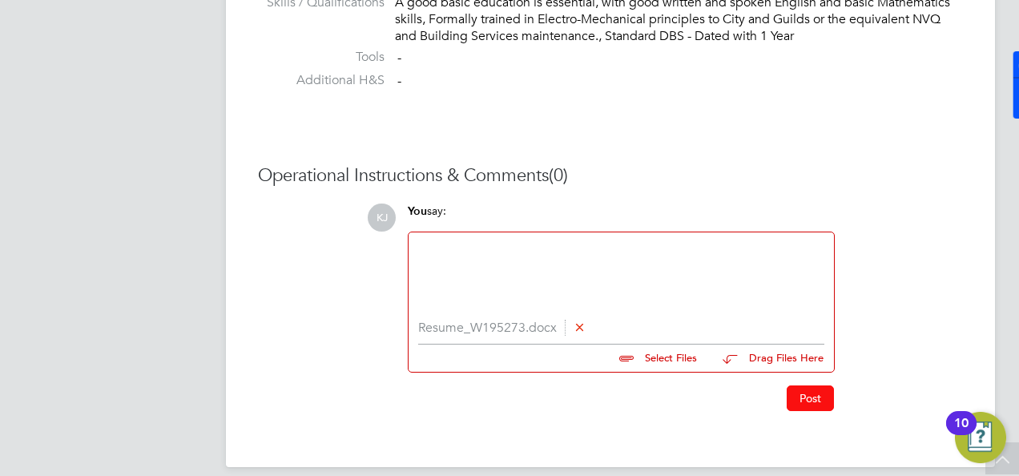
click at [819, 402] on button "Post" at bounding box center [809, 398] width 47 height 26
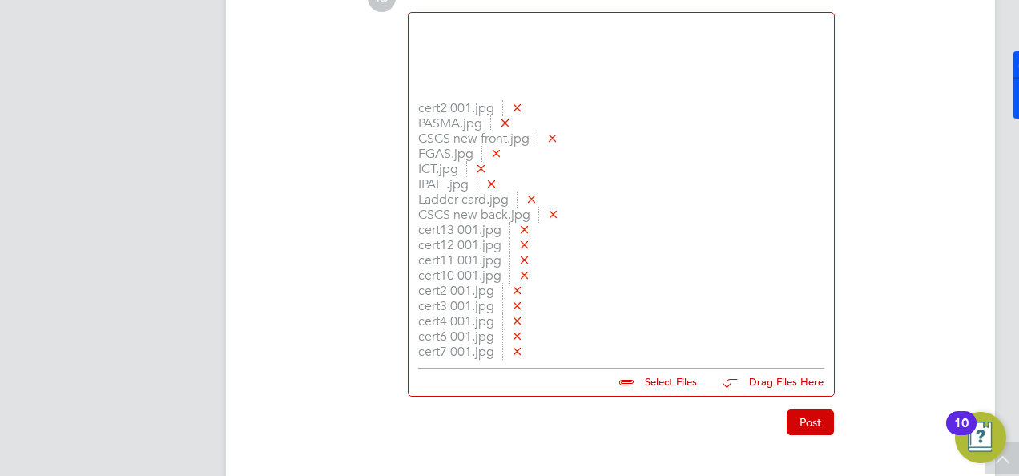
scroll to position [1749, 0]
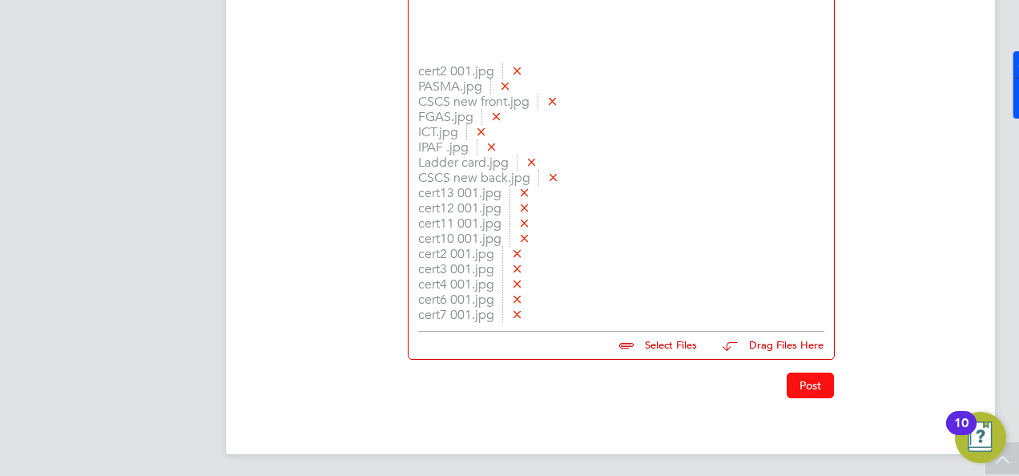
click at [822, 395] on button "Post" at bounding box center [809, 385] width 47 height 26
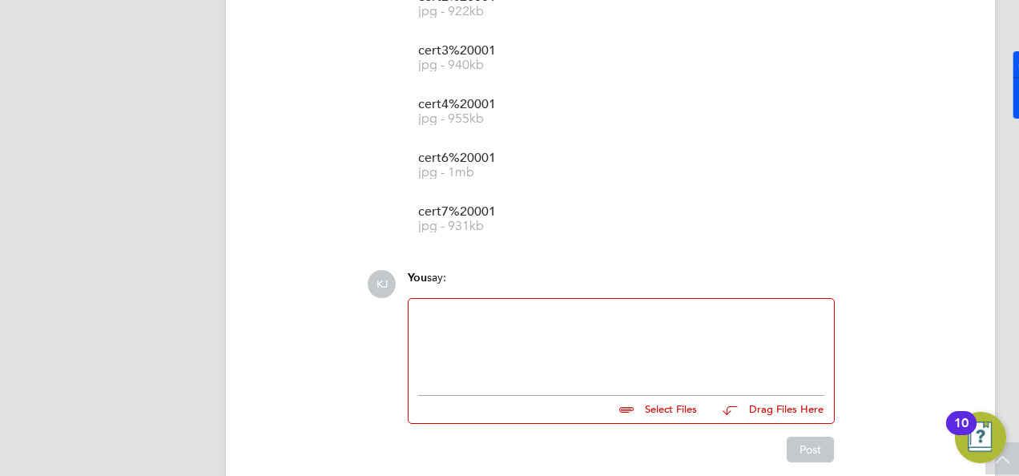
scroll to position [2465, 0]
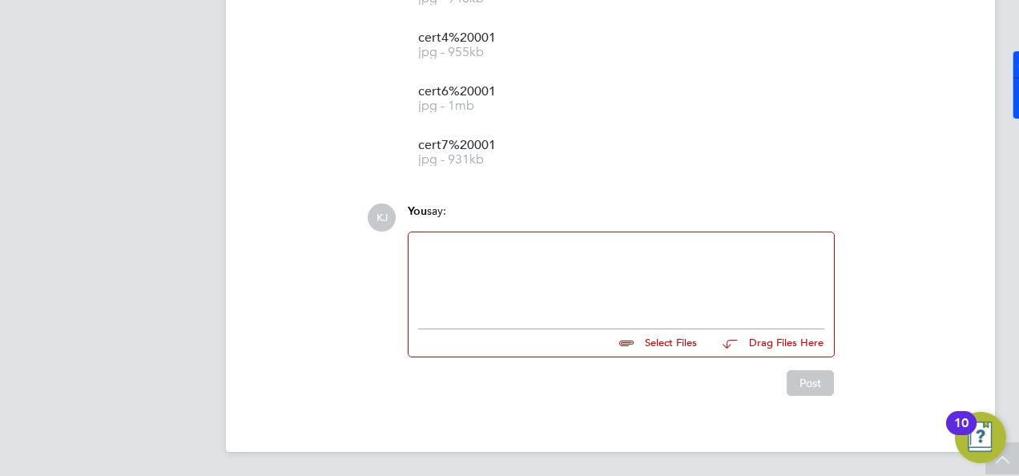
click at [554, 296] on div at bounding box center [621, 276] width 406 height 69
click at [670, 343] on input "file" at bounding box center [704, 340] width 240 height 22
type input "C:\fakepath\James Johnson - BGIS test.png"
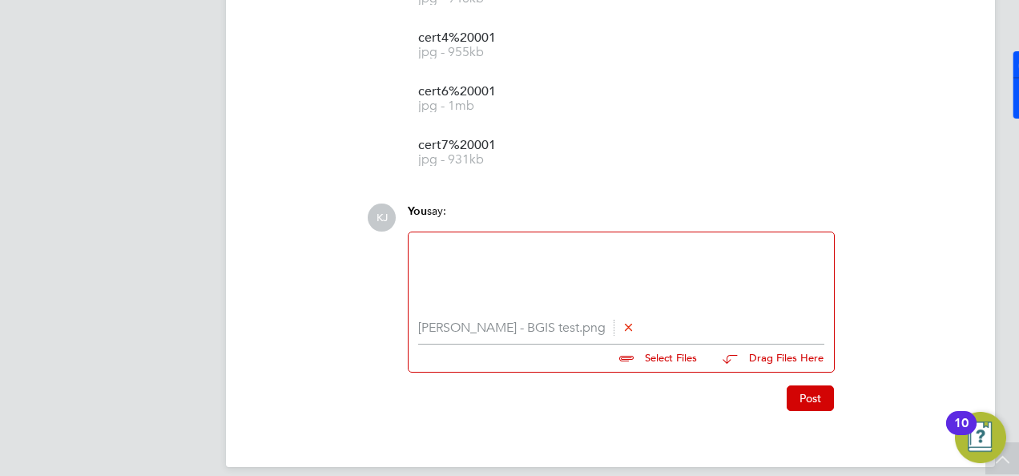
click at [609, 261] on div at bounding box center [621, 276] width 406 height 69
click at [818, 392] on button "Post" at bounding box center [809, 398] width 47 height 26
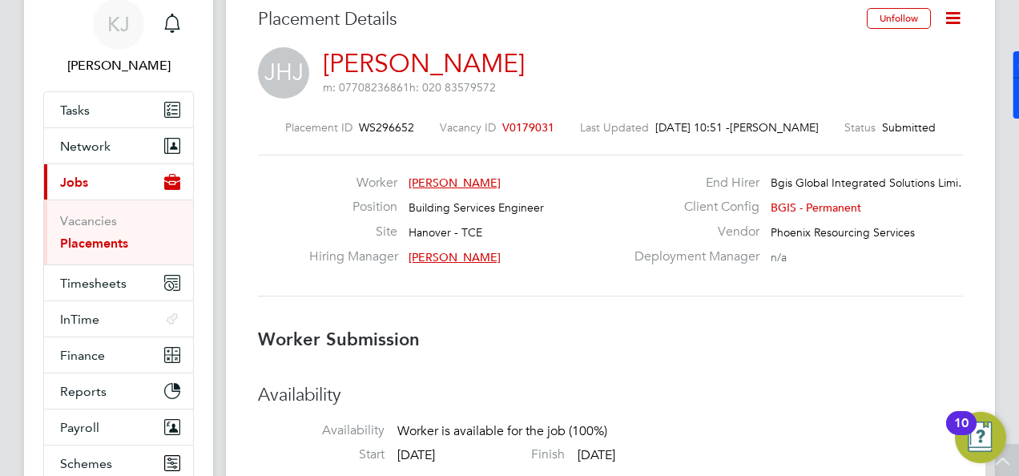
scroll to position [0, 0]
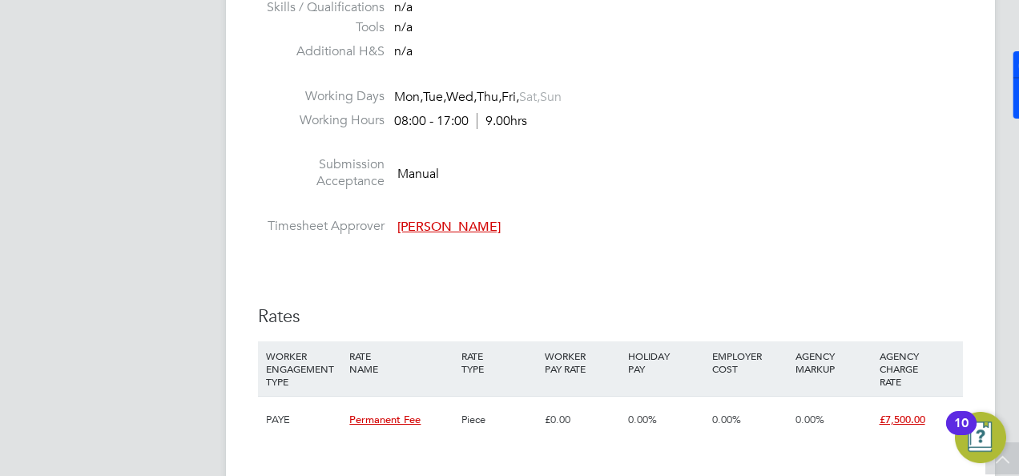
scroll to position [1362, 0]
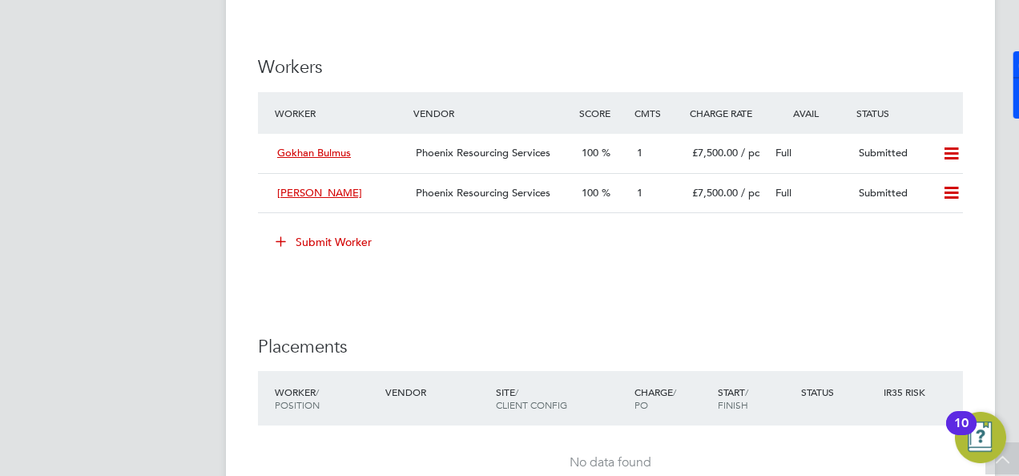
scroll to position [1842, 0]
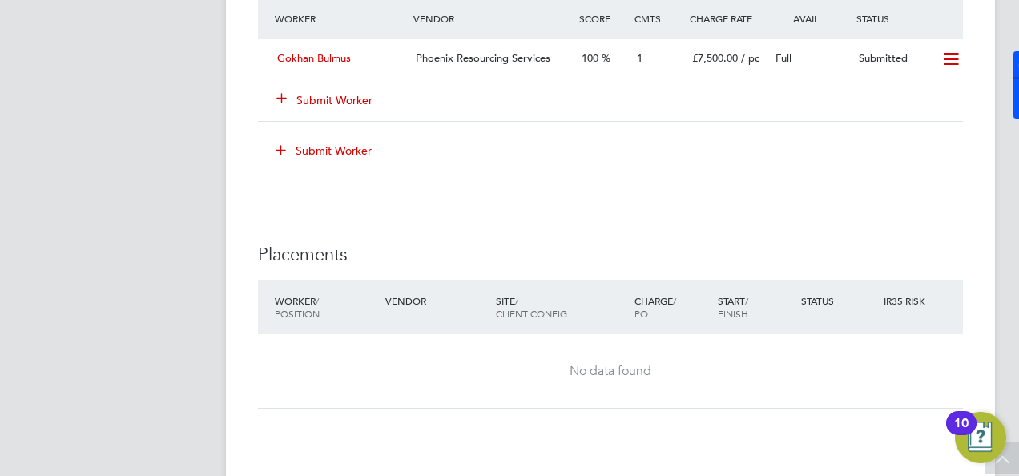
scroll to position [1682, 0]
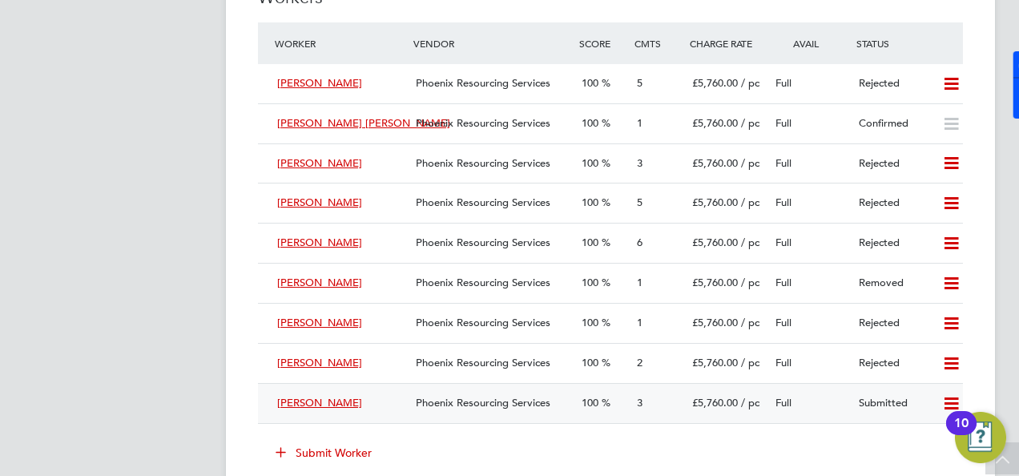
click at [322, 394] on div "[PERSON_NAME]" at bounding box center [340, 403] width 139 height 26
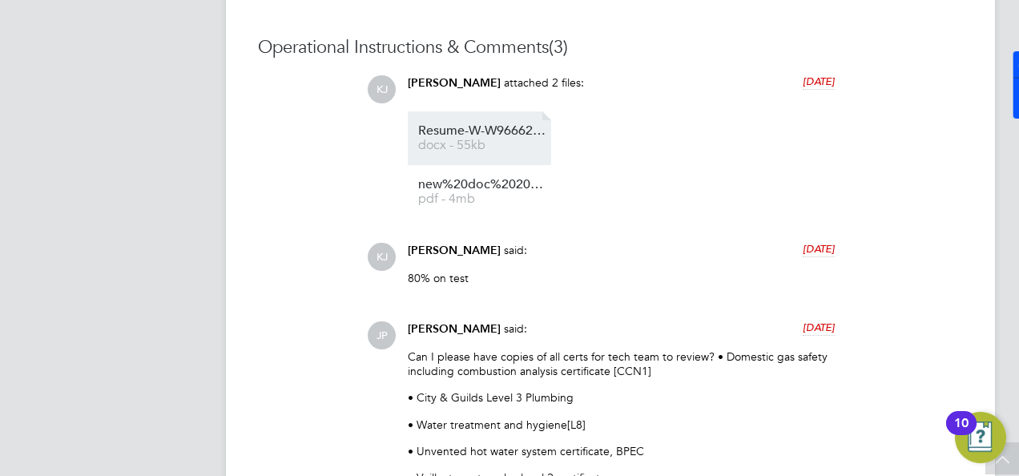
click at [450, 148] on span "docx - 55kb" at bounding box center [482, 145] width 128 height 12
